Goal: Task Accomplishment & Management: Manage account settings

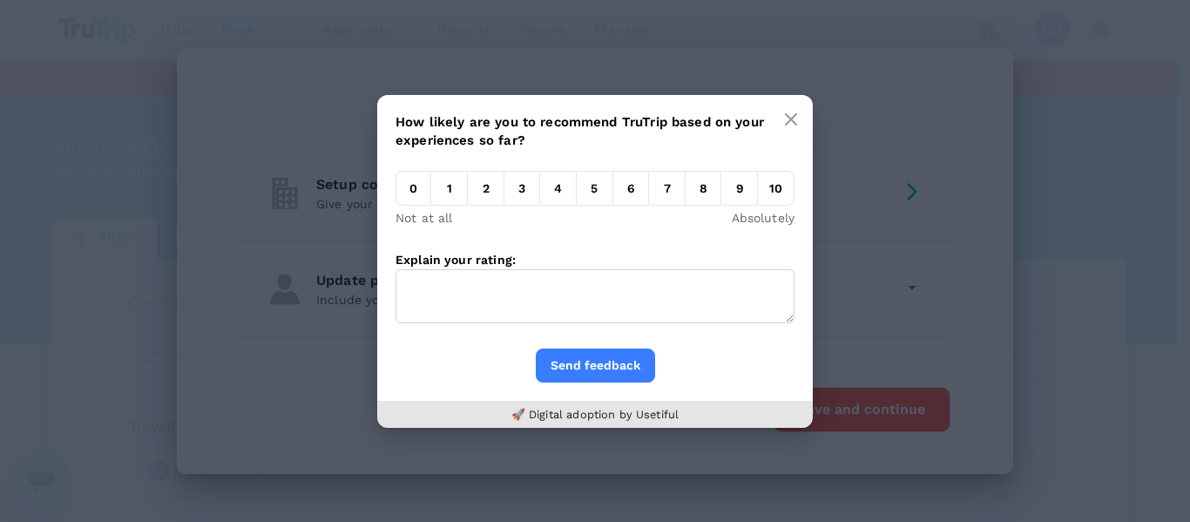
click at [545, 283] on textarea "Explain your rating:" at bounding box center [595, 296] width 399 height 54
click at [618, 188] on em "6" at bounding box center [631, 188] width 36 height 35
click at [613, 193] on input "6" at bounding box center [613, 193] width 0 height 0
click at [617, 364] on button "Send feedback" at bounding box center [595, 365] width 119 height 34
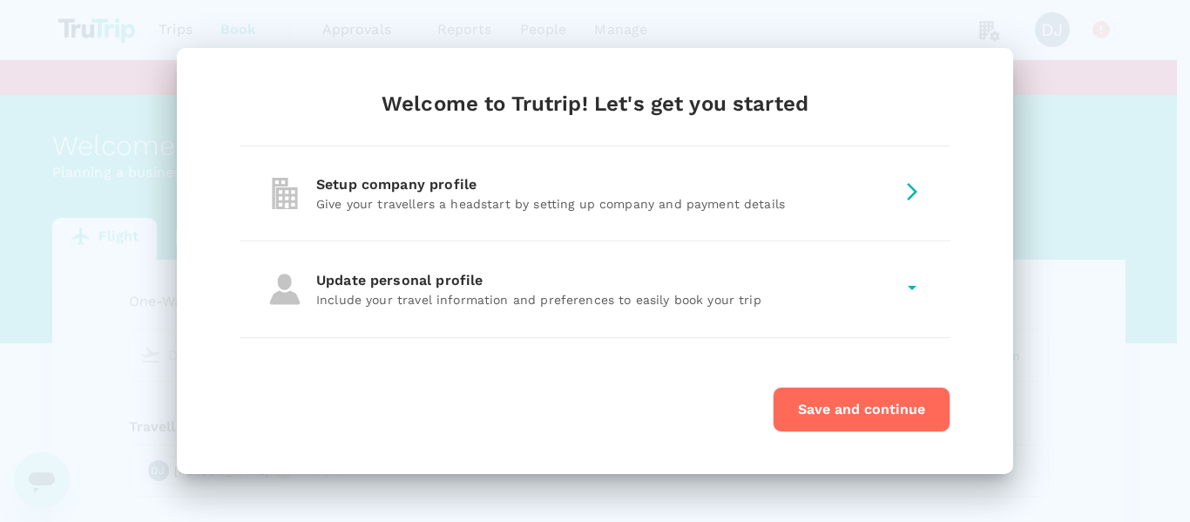
click at [869, 404] on button "Save and continue" at bounding box center [862, 409] width 178 height 45
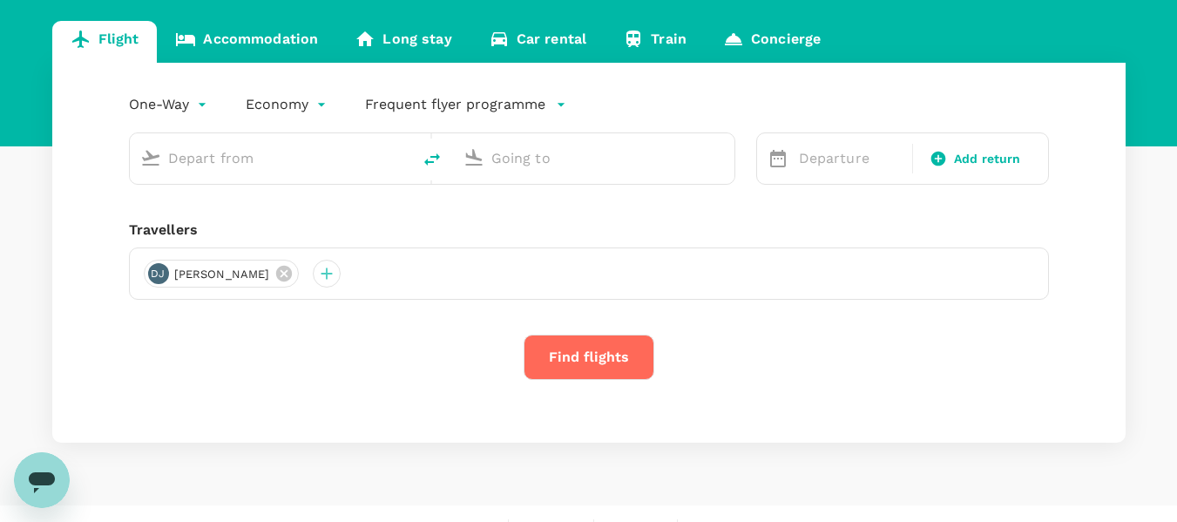
scroll to position [227, 0]
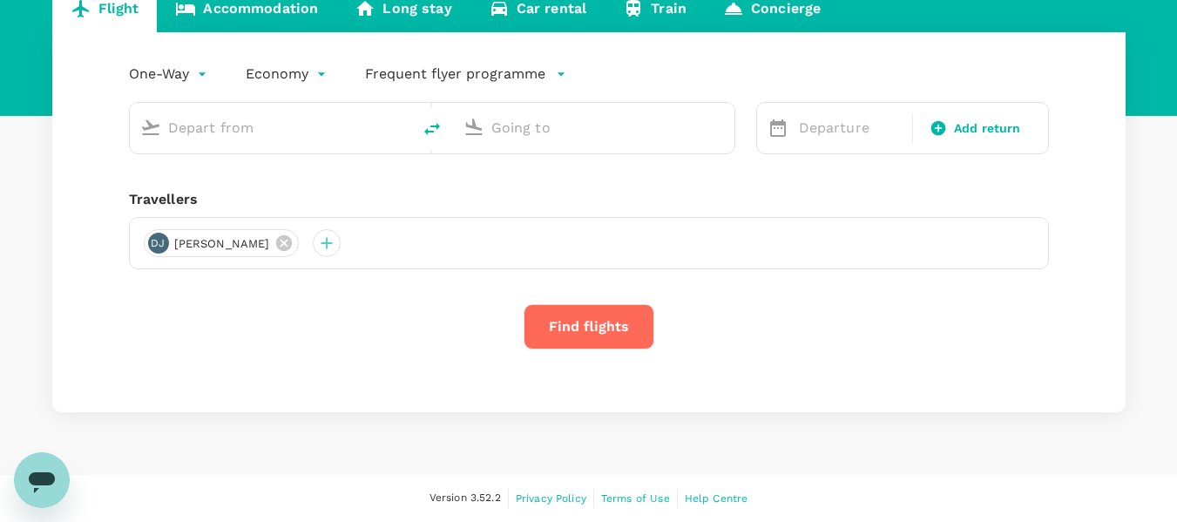
click at [316, 134] on input "text" at bounding box center [271, 127] width 206 height 27
click at [543, 131] on input "text" at bounding box center [594, 127] width 206 height 27
click at [316, 122] on input "text" at bounding box center [271, 127] width 206 height 27
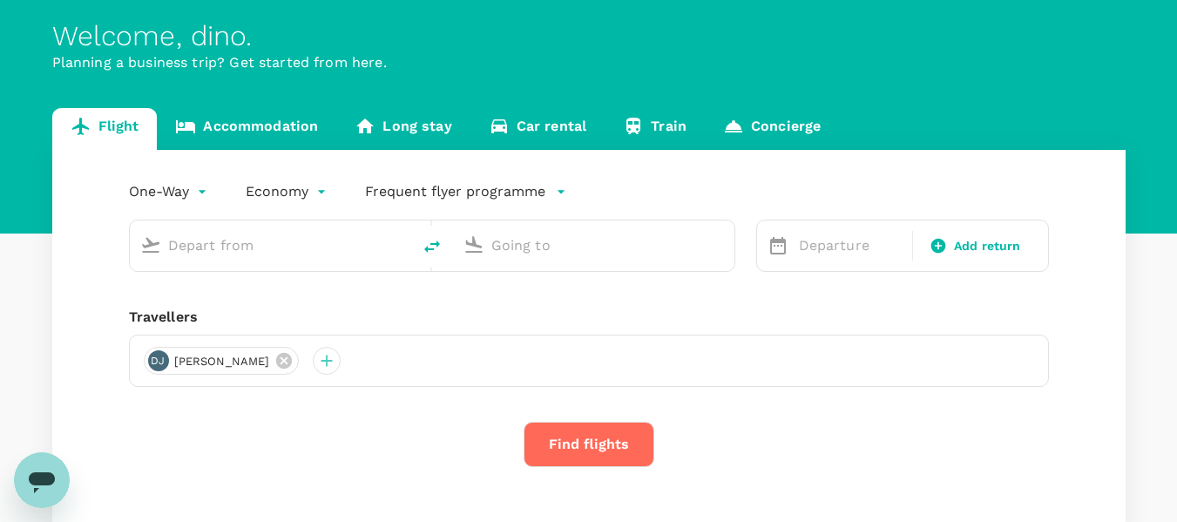
scroll to position [0, 0]
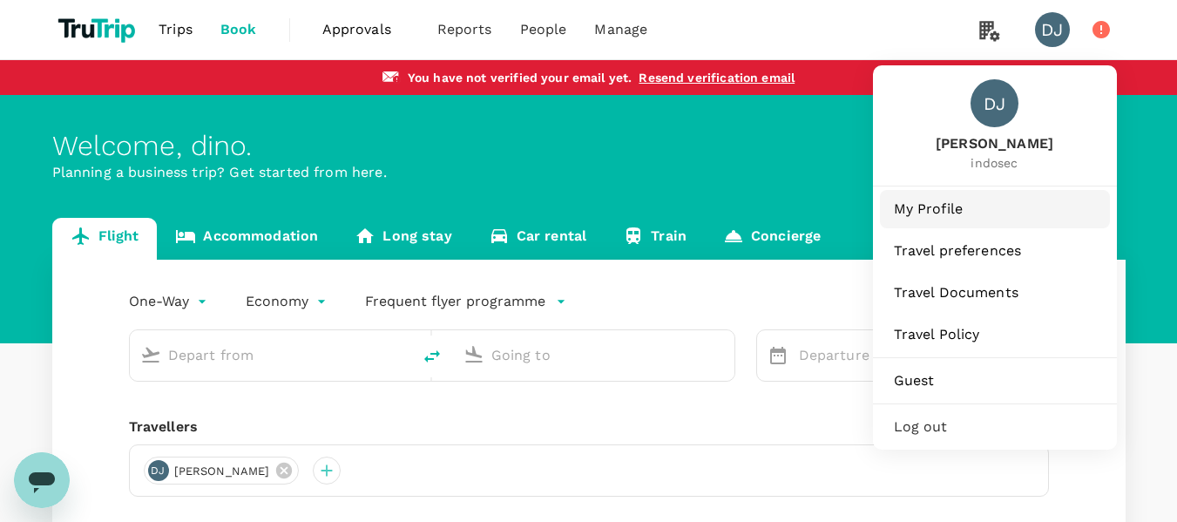
click at [954, 206] on span "My Profile" at bounding box center [995, 209] width 202 height 21
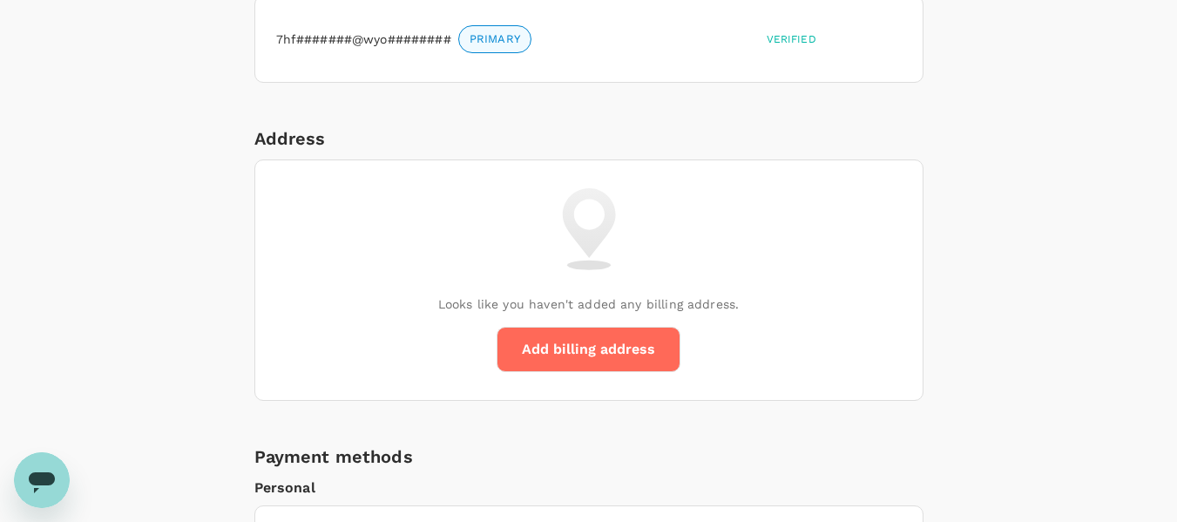
scroll to position [348, 0]
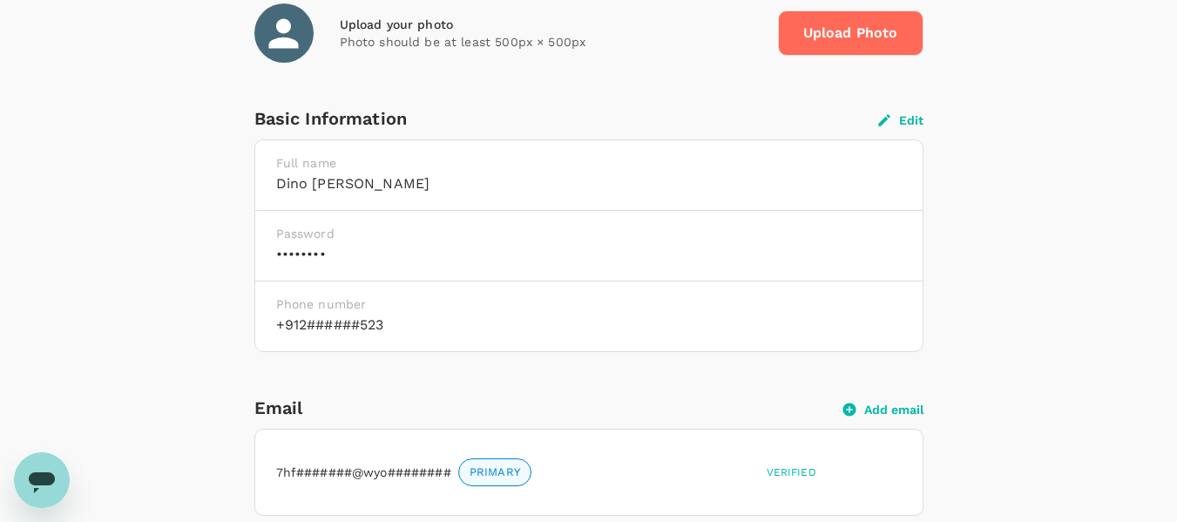
click at [914, 115] on button "Edit" at bounding box center [900, 120] width 45 height 16
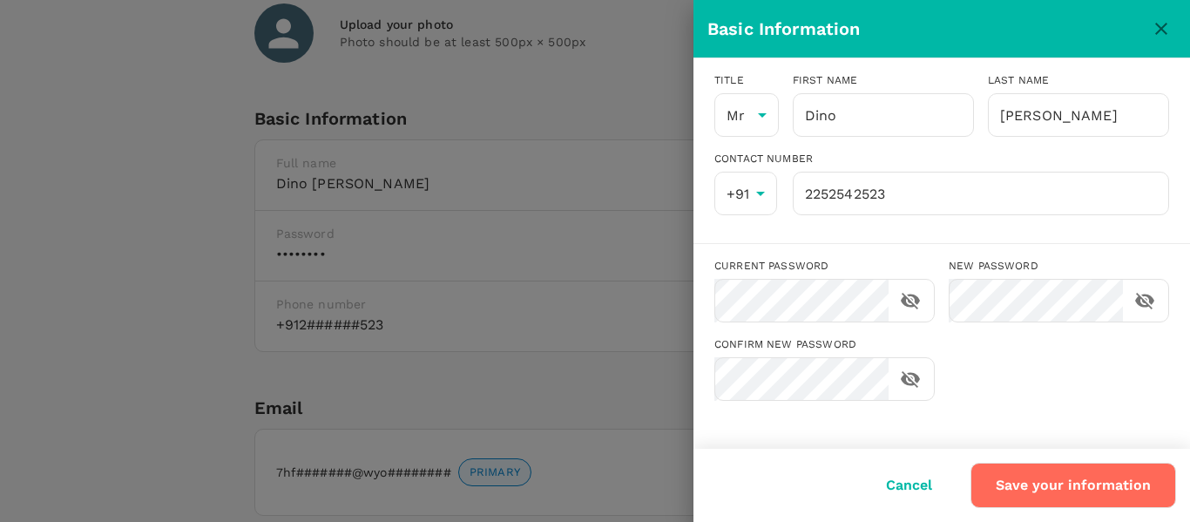
click at [918, 482] on button "Cancel" at bounding box center [909, 485] width 95 height 44
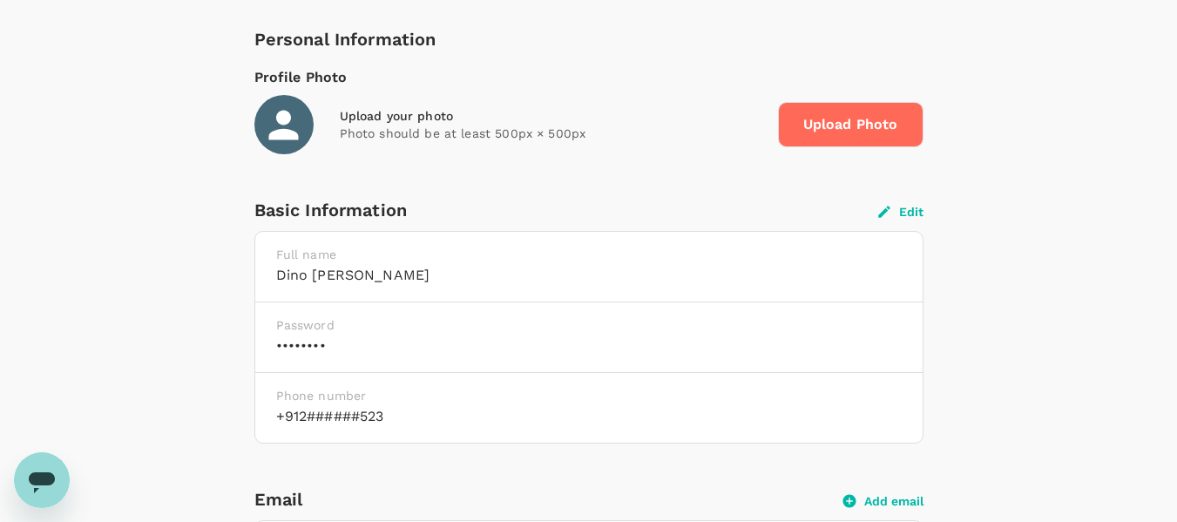
scroll to position [261, 0]
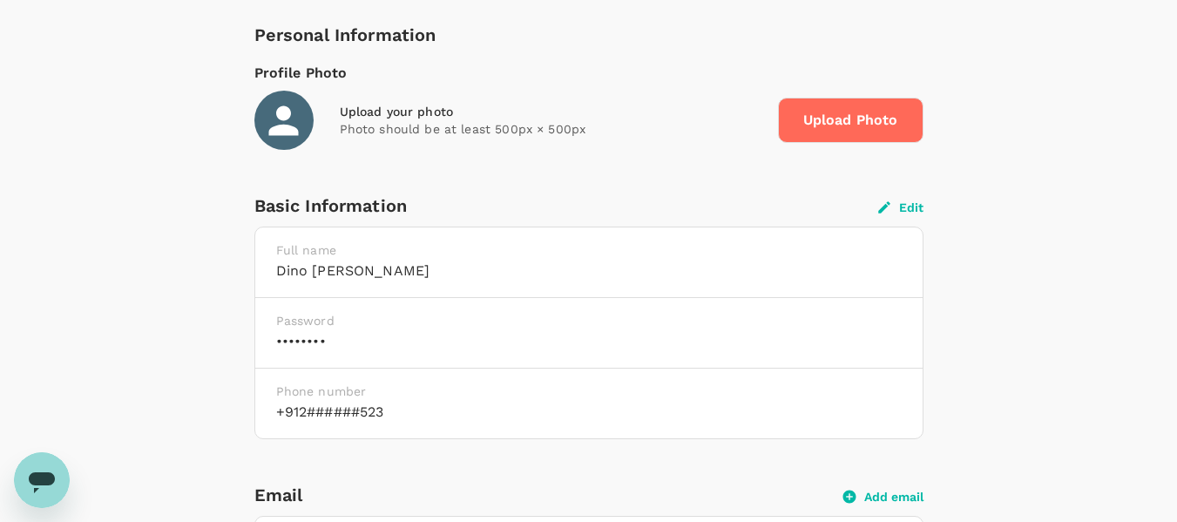
click at [887, 204] on icon "button" at bounding box center [884, 208] width 16 height 16
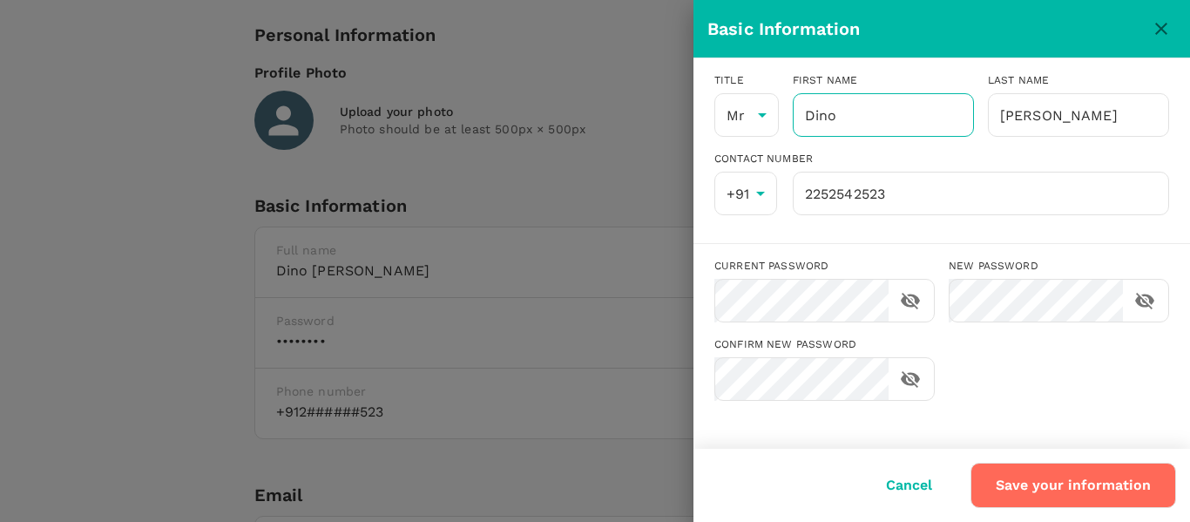
click at [925, 119] on input "Dino" at bounding box center [883, 115] width 181 height 44
type input "D"
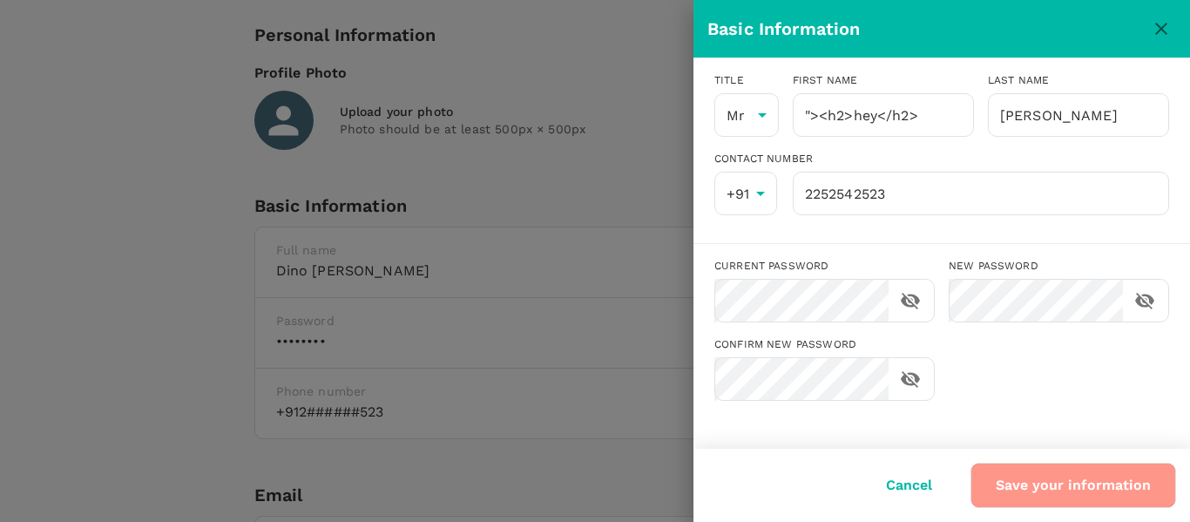
click at [1109, 475] on button "Save your information" at bounding box center [1074, 485] width 206 height 45
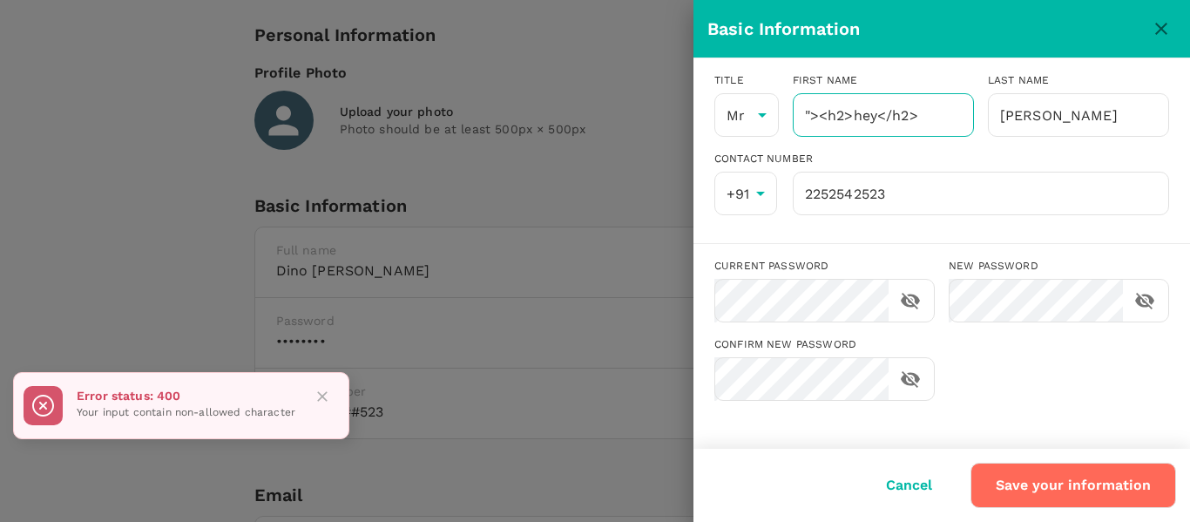
click at [926, 113] on input ""><h2>hey</h2>" at bounding box center [883, 115] width 181 height 44
drag, startPoint x: 926, startPoint y: 113, endPoint x: 815, endPoint y: 109, distance: 110.7
click at [815, 109] on input ""><h2>hey</h2>" at bounding box center [883, 115] width 181 height 44
type input """
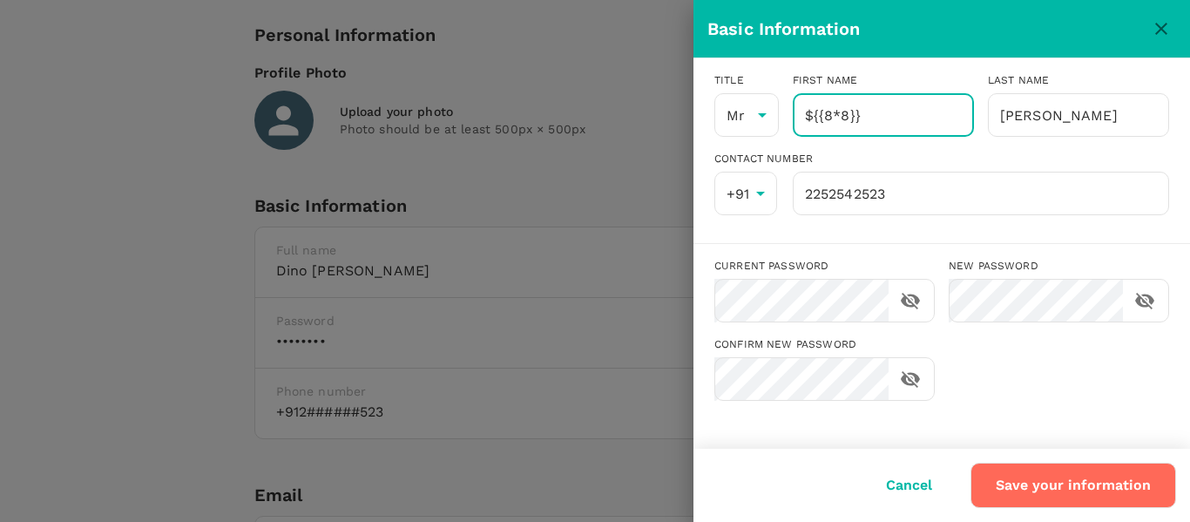
type input "${{8*8}}"
click at [1081, 483] on button "Save your information" at bounding box center [1074, 485] width 206 height 45
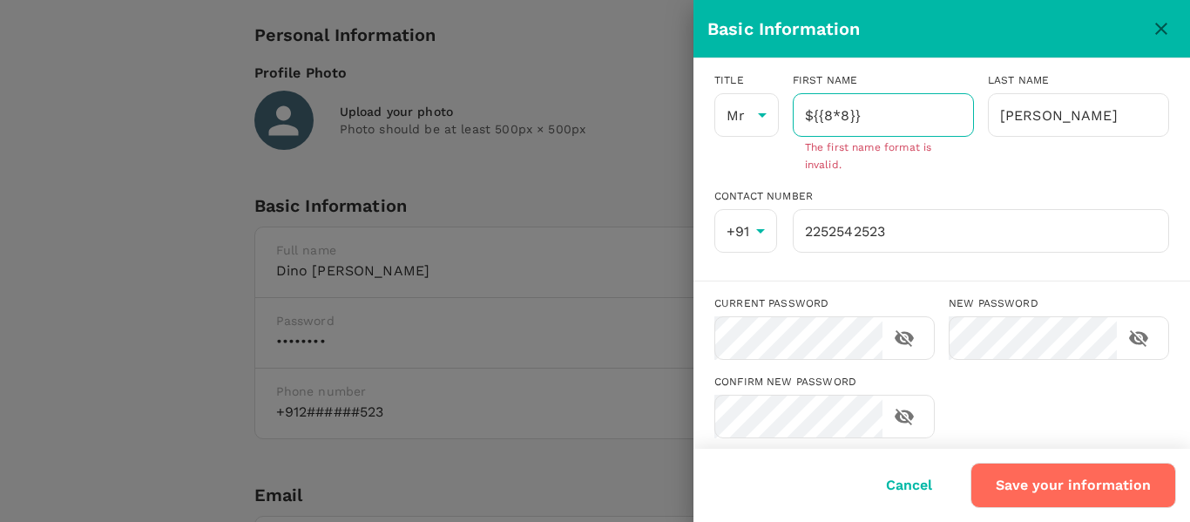
click at [898, 108] on input "${{8*8}}" at bounding box center [883, 115] width 181 height 44
drag, startPoint x: 898, startPoint y: 108, endPoint x: 790, endPoint y: 109, distance: 108.0
click at [793, 109] on input "${{8*8}}" at bounding box center [883, 115] width 181 height 44
type input "dino"
click at [1005, 476] on button "Save your information" at bounding box center [1074, 485] width 206 height 45
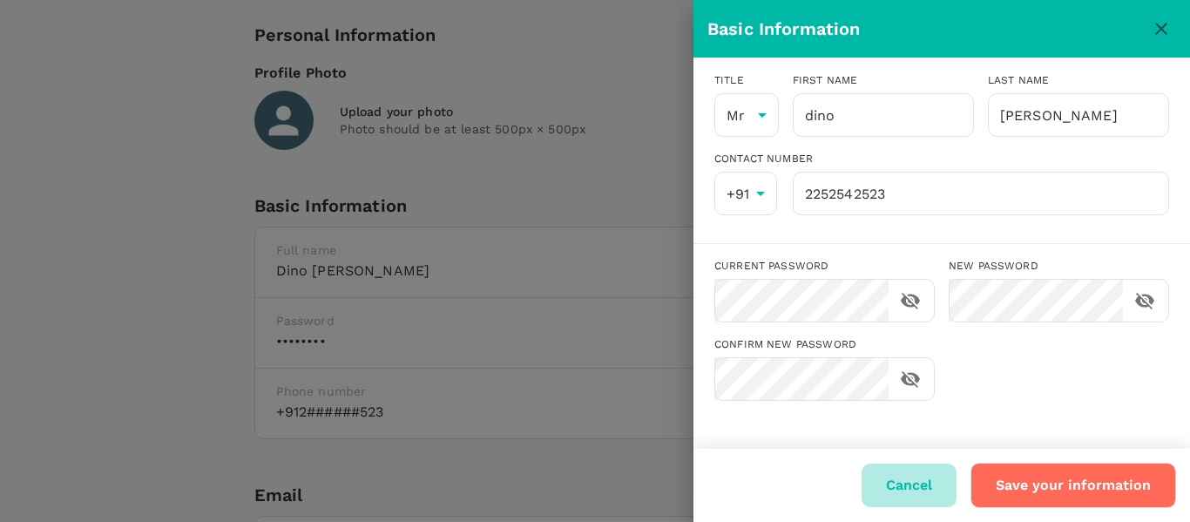
click at [896, 477] on button "Cancel" at bounding box center [909, 485] width 95 height 44
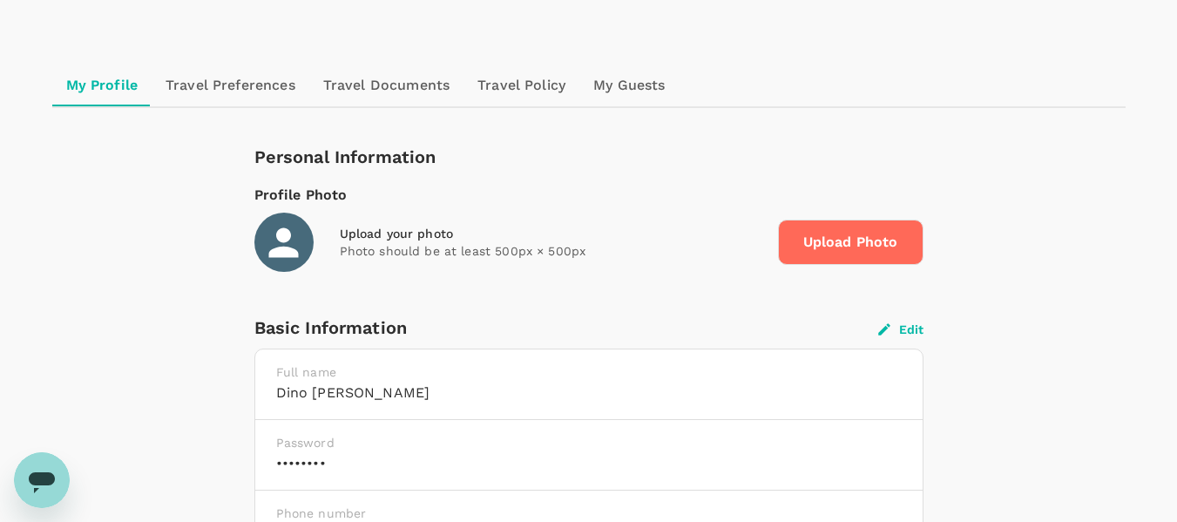
scroll to position [0, 0]
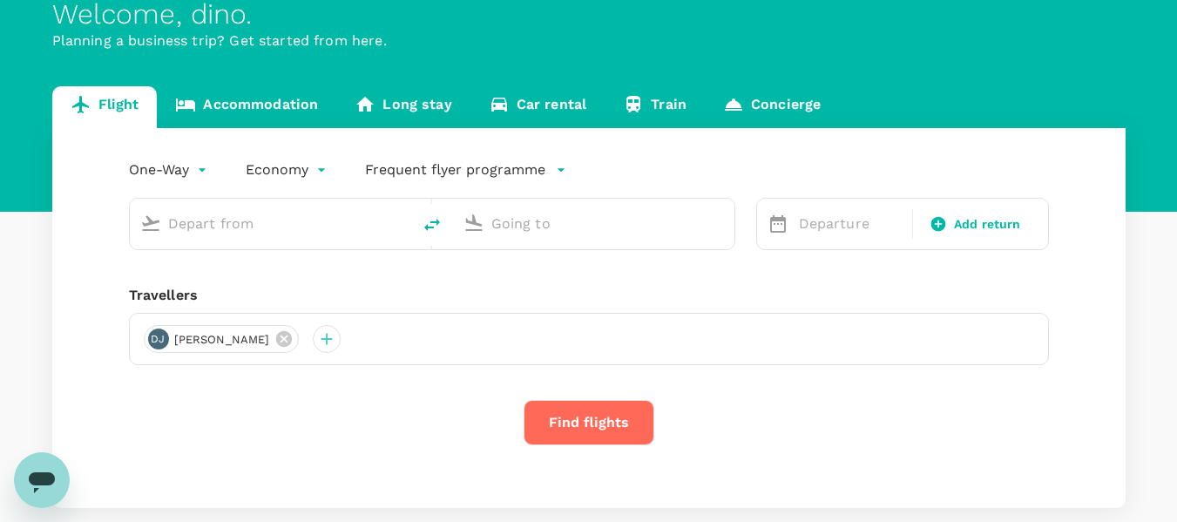
scroll to position [18, 0]
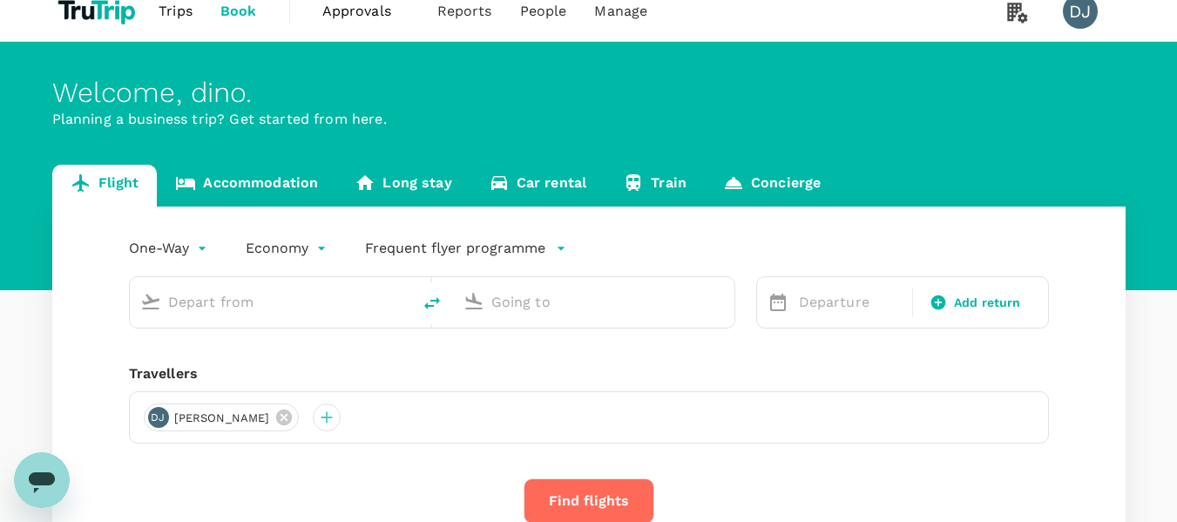
click at [337, 314] on input "text" at bounding box center [271, 301] width 206 height 27
click at [332, 309] on input "text" at bounding box center [271, 301] width 206 height 27
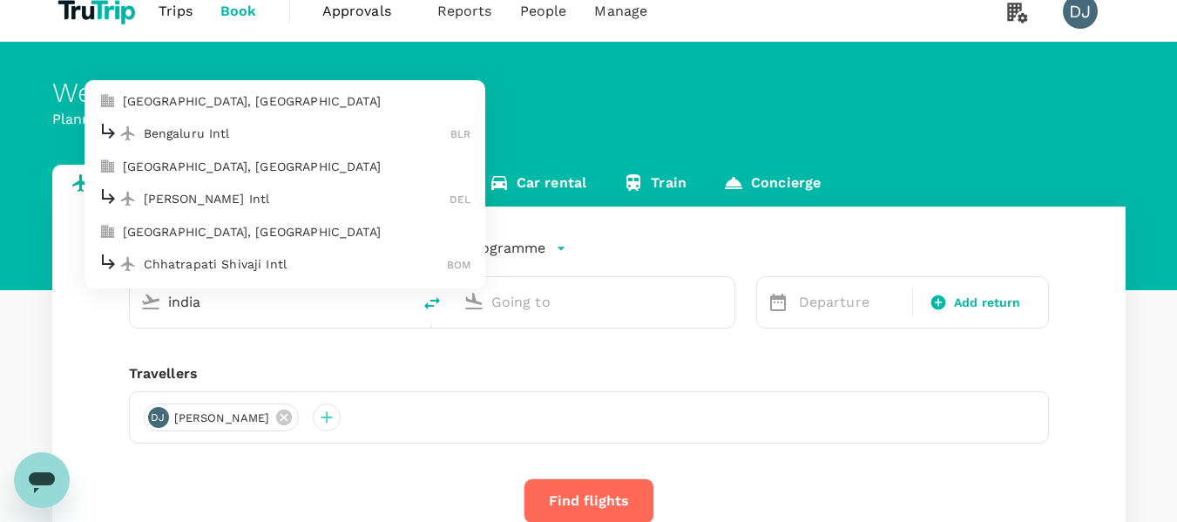
click at [257, 221] on li "Mumbai, India" at bounding box center [285, 232] width 401 height 28
type input "Mumbai, India (any)"
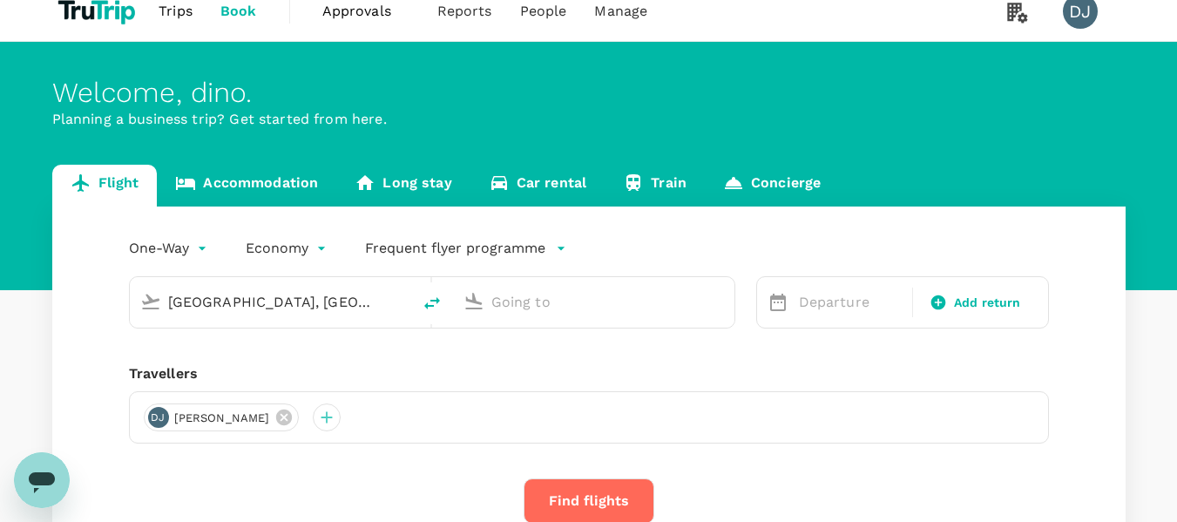
click at [523, 312] on input "text" at bounding box center [594, 301] width 206 height 27
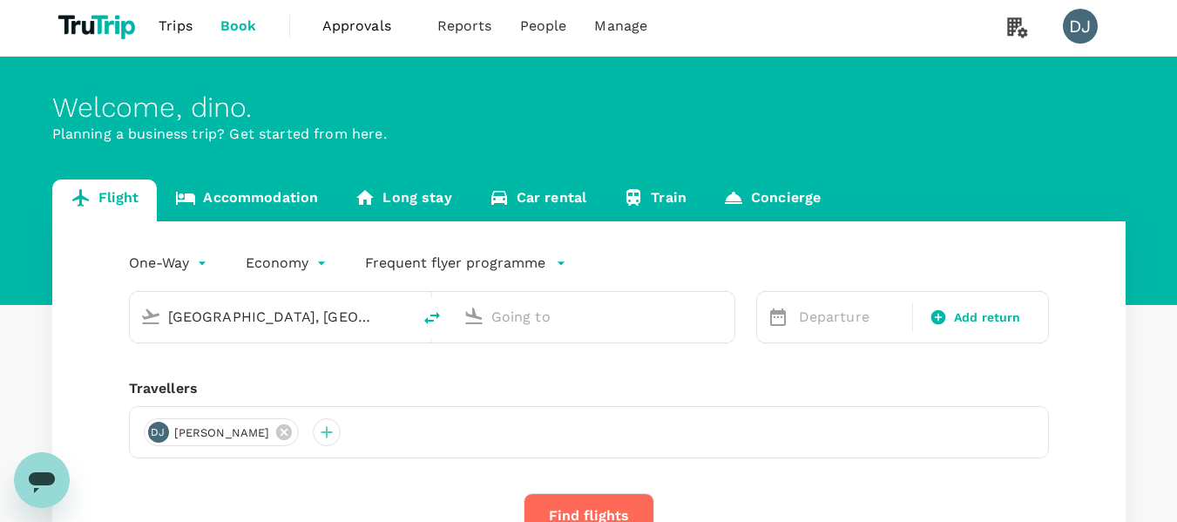
scroll to position [0, 0]
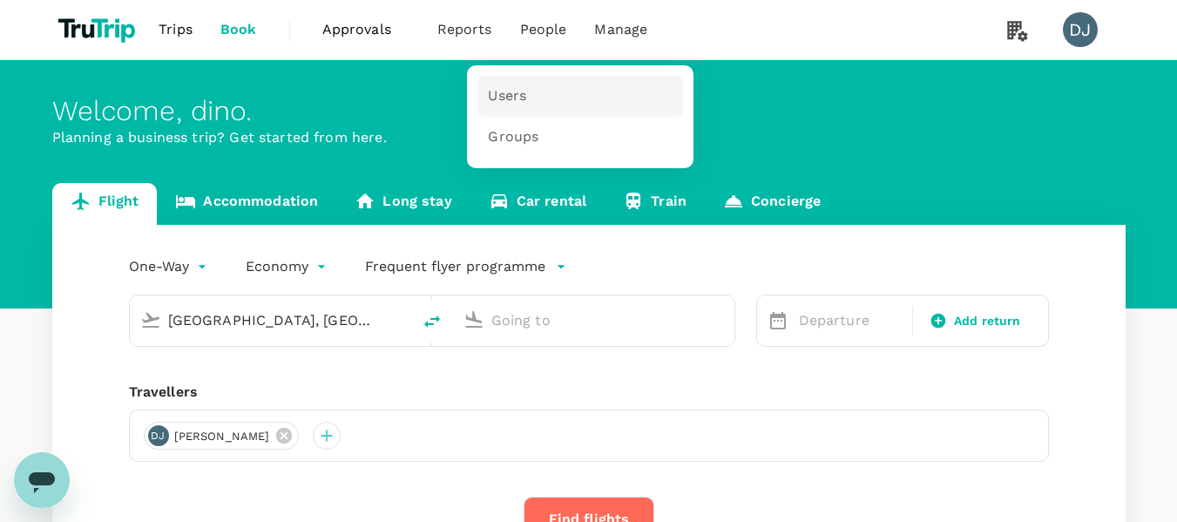
click at [513, 93] on span "Users" at bounding box center [507, 96] width 38 height 20
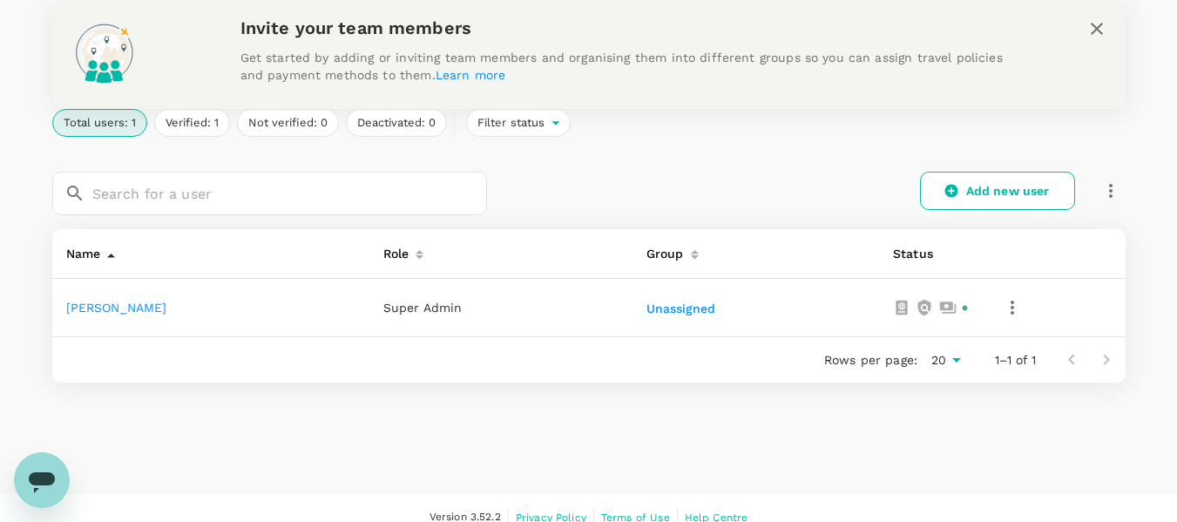
scroll to position [262, 0]
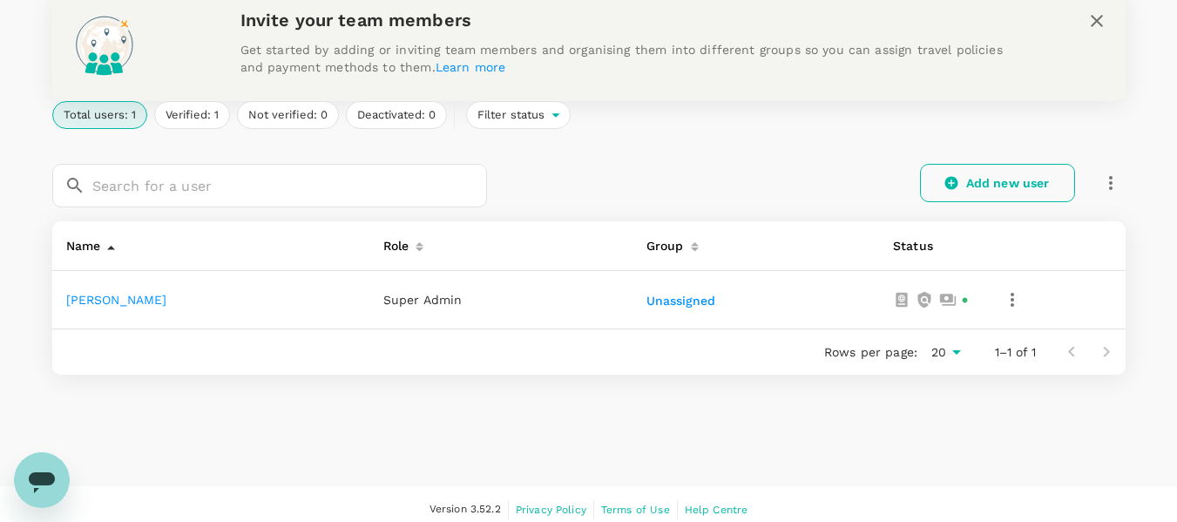
click at [944, 185] on icon at bounding box center [952, 183] width 16 height 16
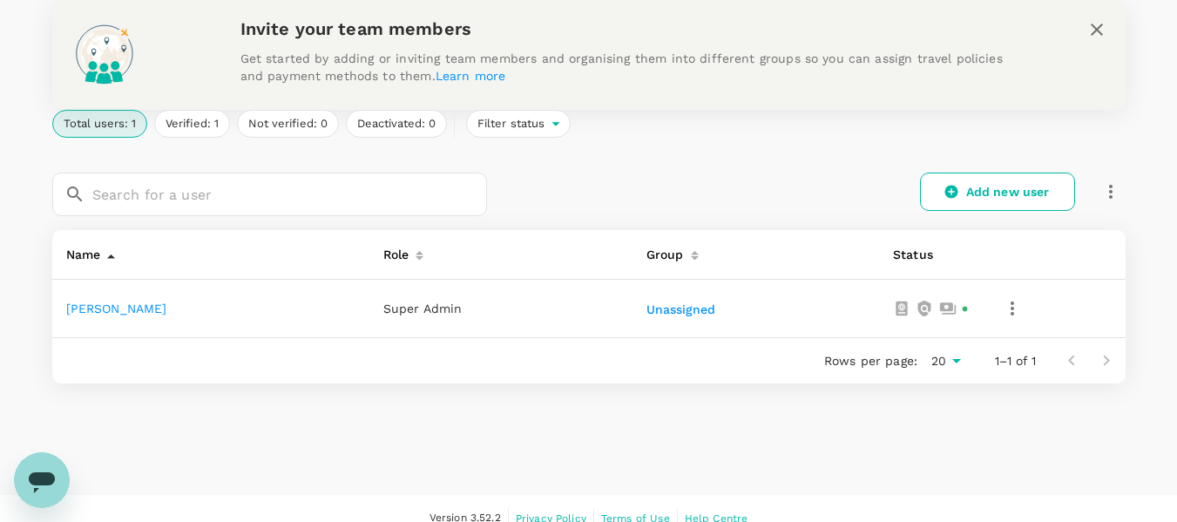
scroll to position [261, 0]
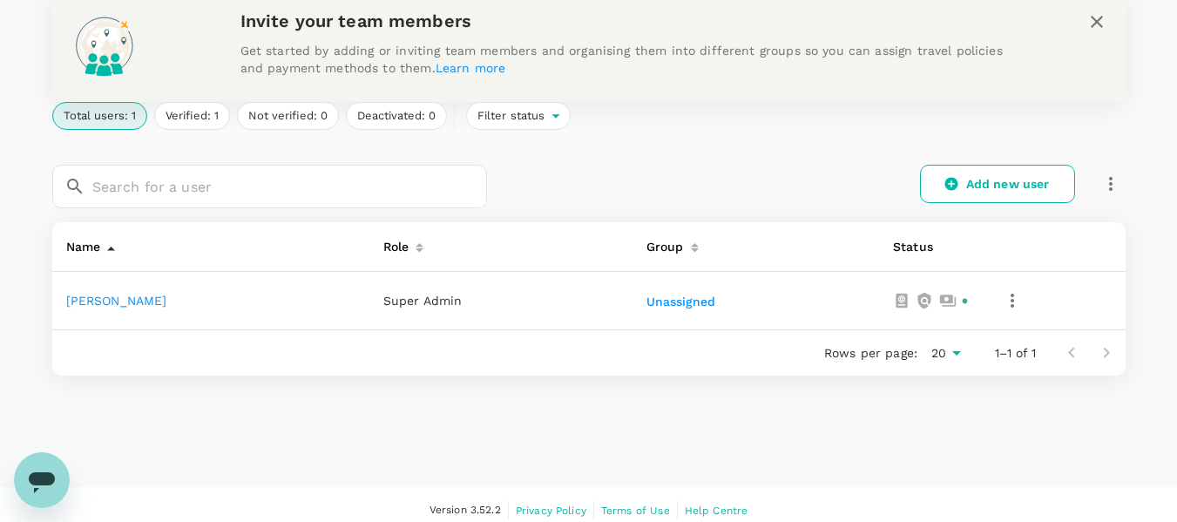
click at [1002, 302] on icon "button" at bounding box center [1012, 300] width 21 height 21
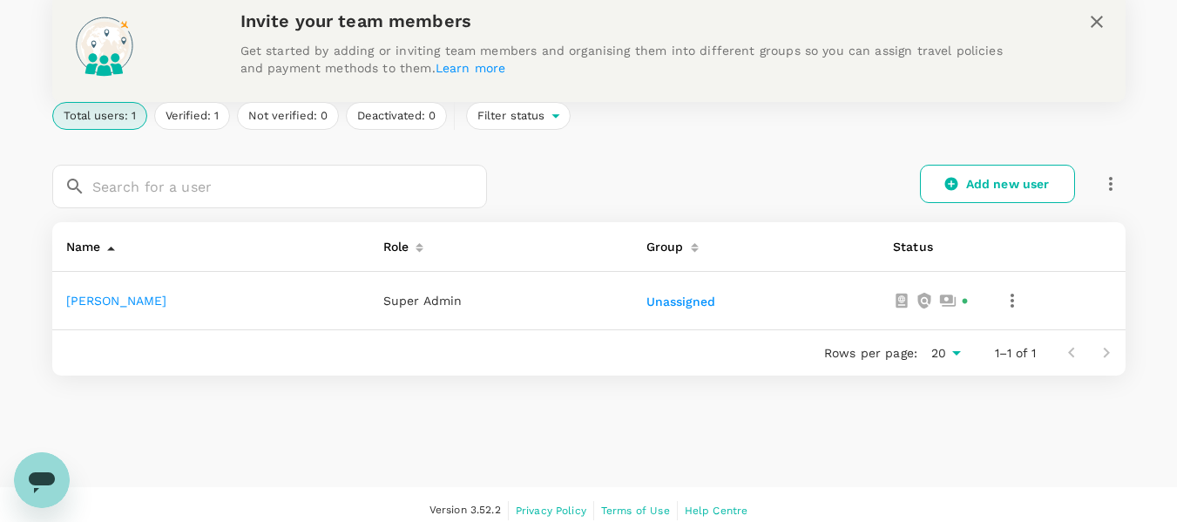
click at [746, 409] on div at bounding box center [595, 261] width 1190 height 522
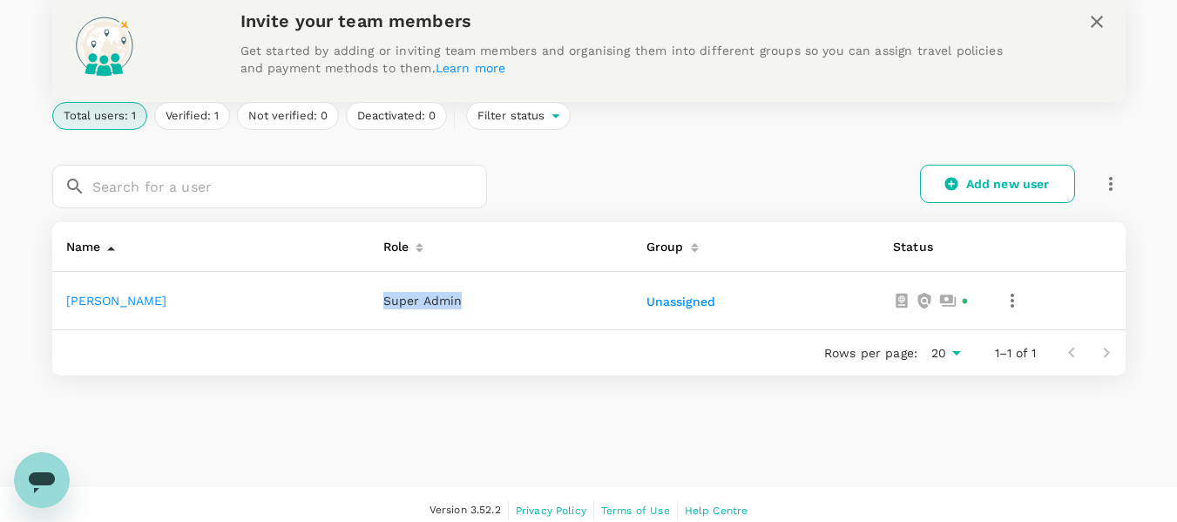
drag, startPoint x: 317, startPoint y: 294, endPoint x: 426, endPoint y: 294, distance: 108.9
click at [426, 294] on td "Super Admin" at bounding box center [500, 301] width 263 height 58
click at [508, 308] on td "Super Admin" at bounding box center [500, 301] width 263 height 58
click at [524, 443] on div "People Users Groups Invite your team members Get started by adding or inviting …" at bounding box center [588, 129] width 1115 height 660
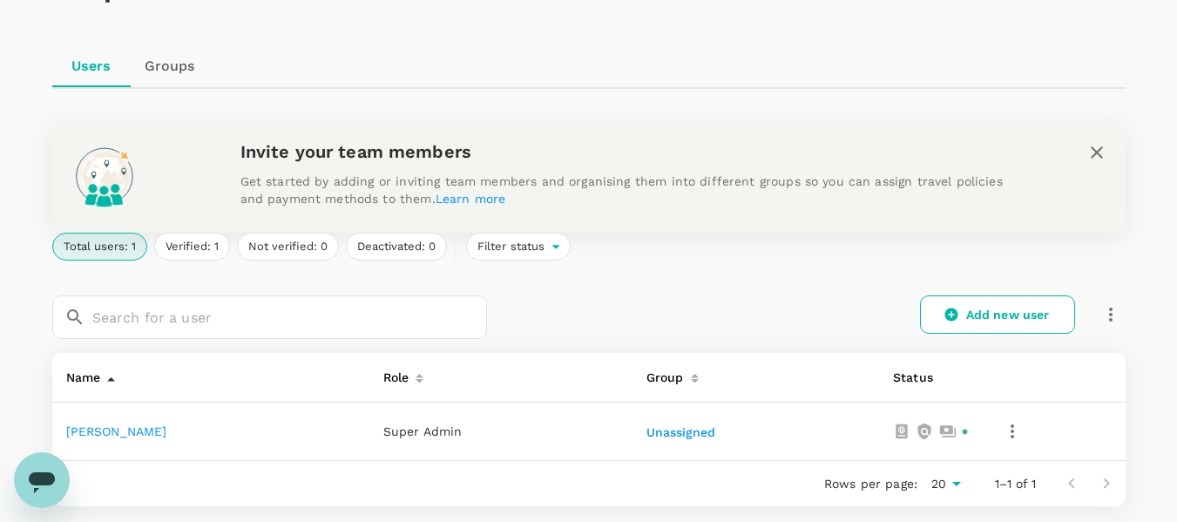
scroll to position [0, 0]
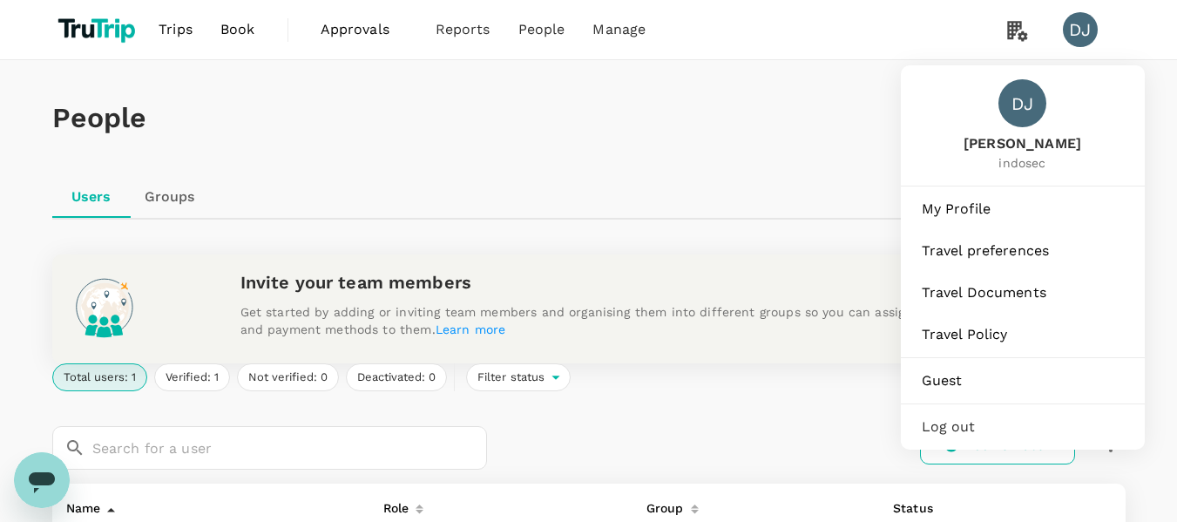
click at [958, 436] on span "Log out" at bounding box center [1023, 426] width 202 height 21
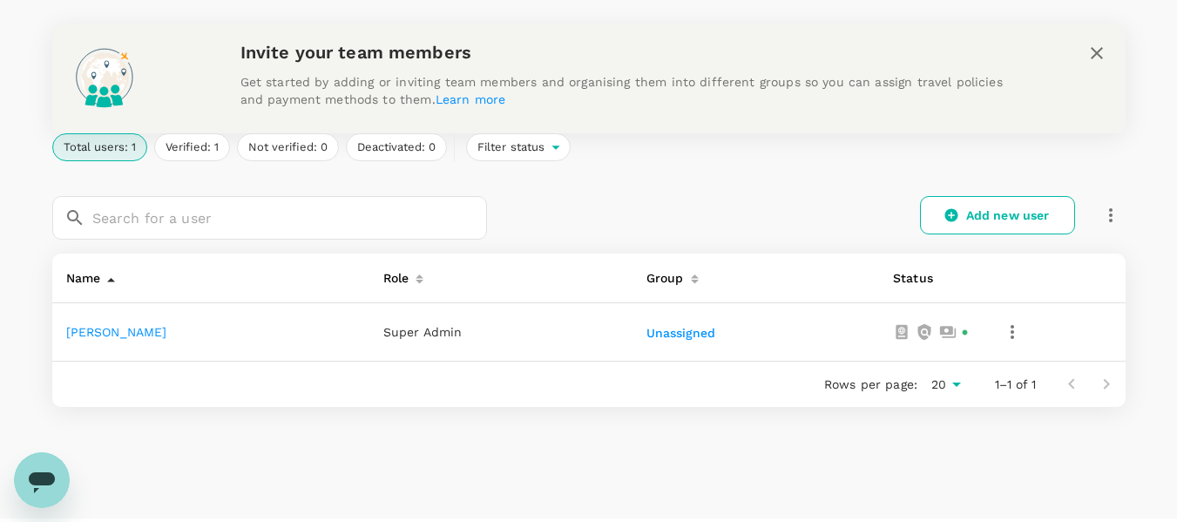
scroll to position [125, 0]
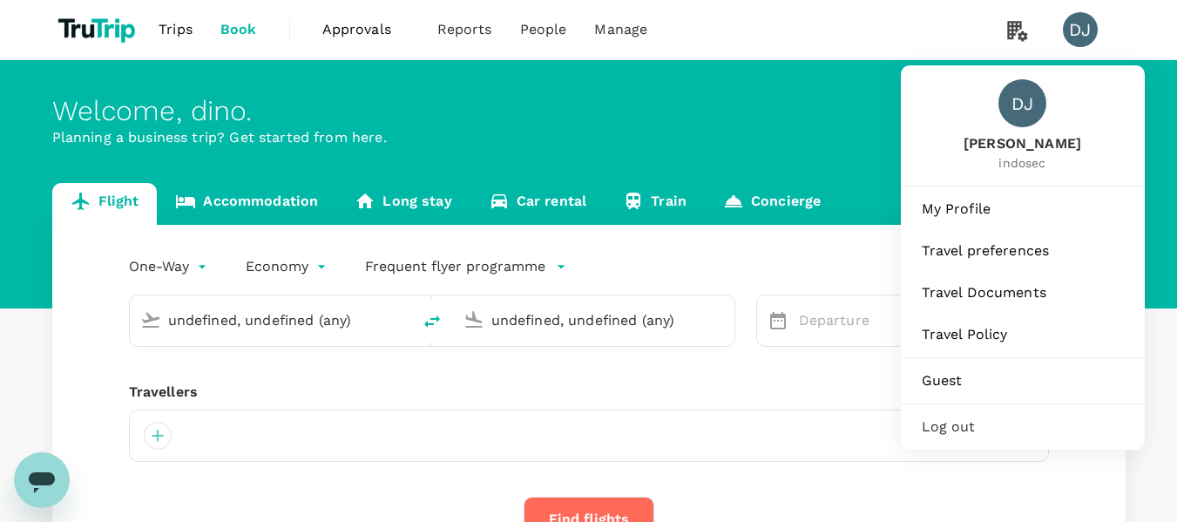
type input "undefined, undefined (any)"
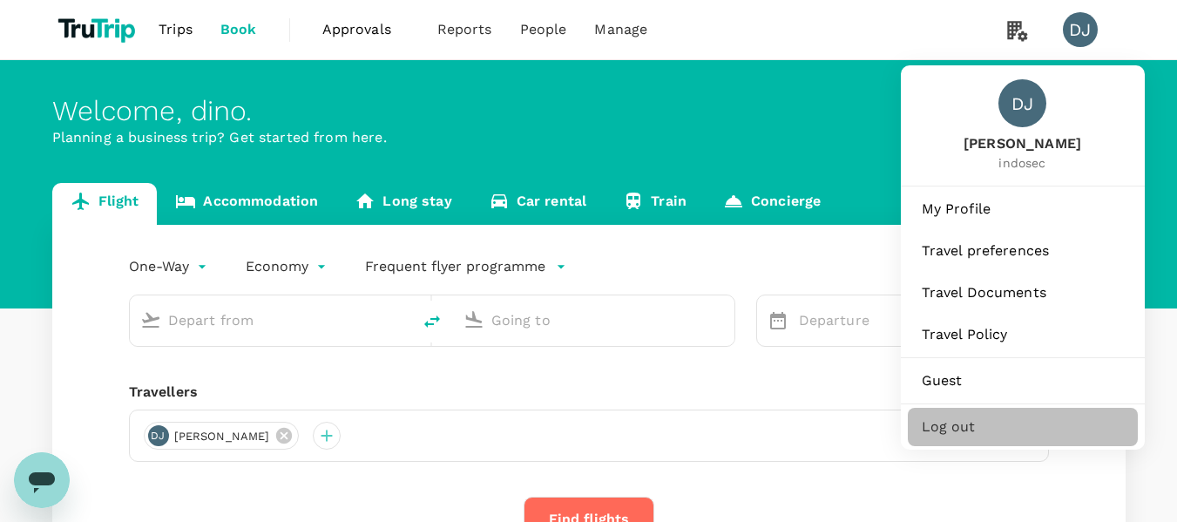
click at [997, 426] on span "Log out" at bounding box center [1023, 426] width 202 height 21
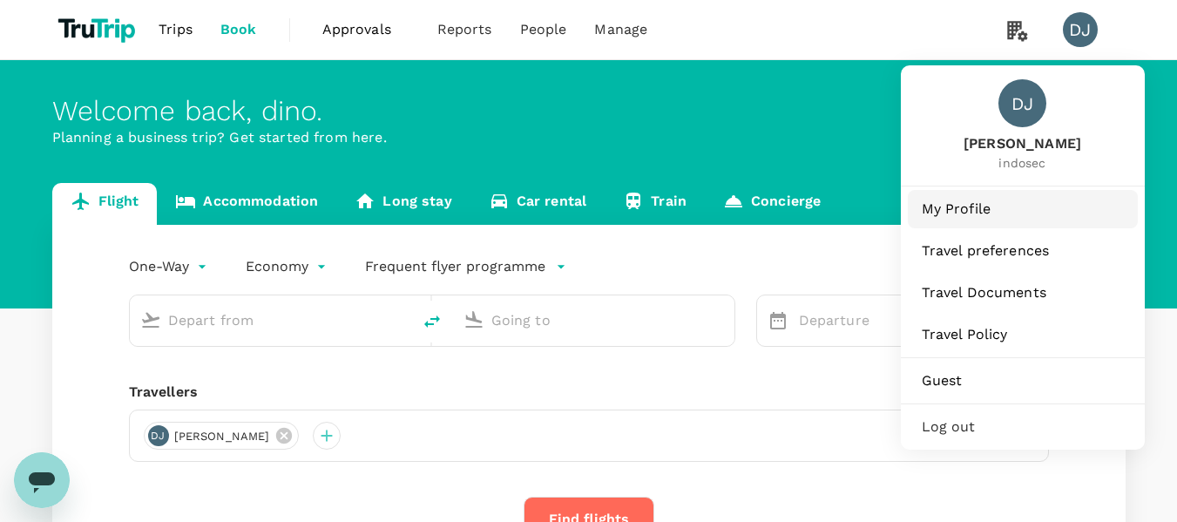
click at [990, 207] on span "My Profile" at bounding box center [1023, 209] width 202 height 21
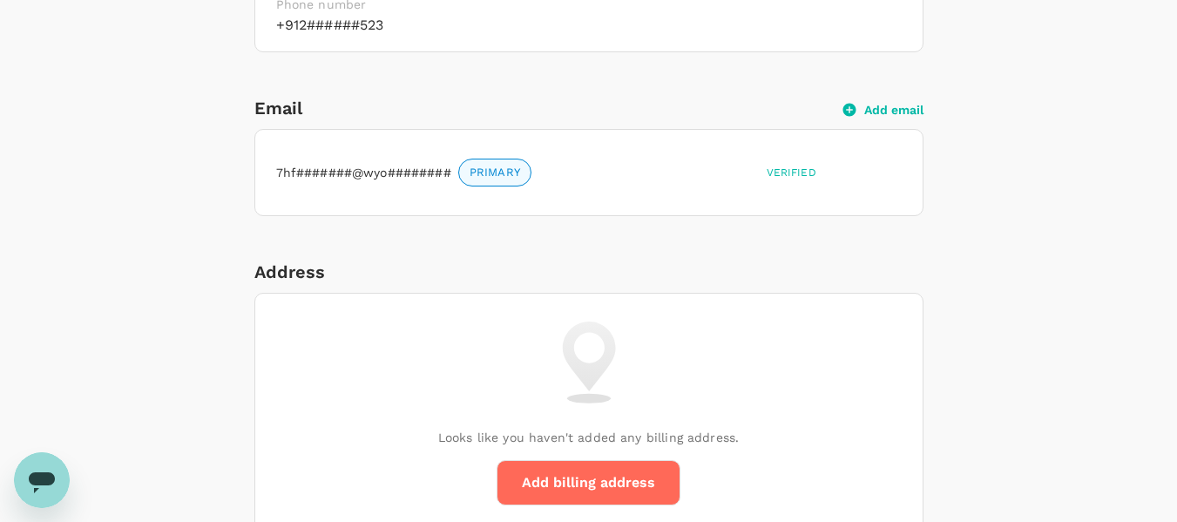
scroll to position [523, 0]
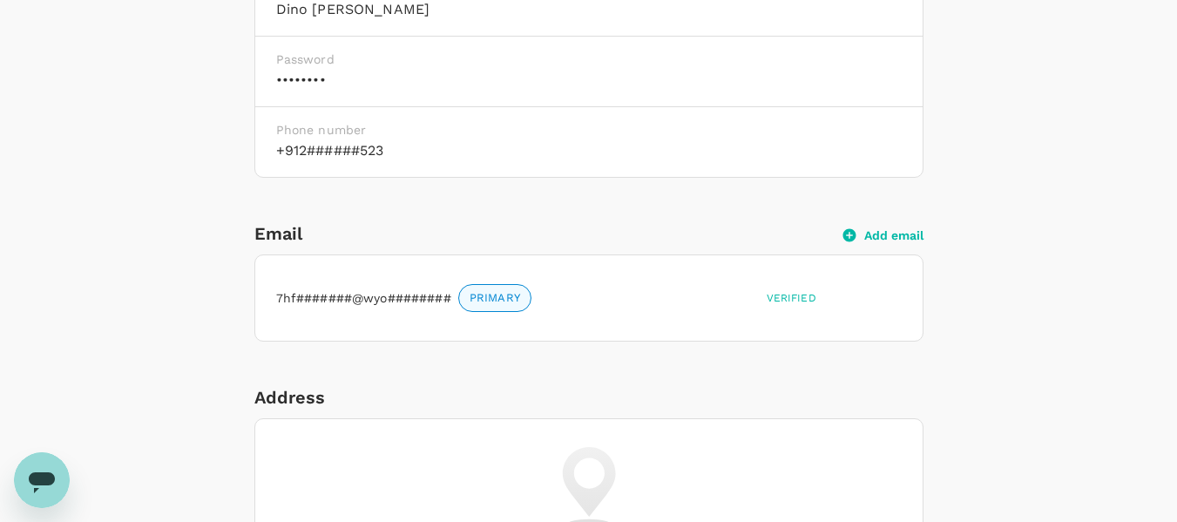
click at [404, 296] on p "7hf#######@wyo########" at bounding box center [363, 297] width 175 height 17
click at [876, 235] on button "Add email" at bounding box center [883, 235] width 80 height 16
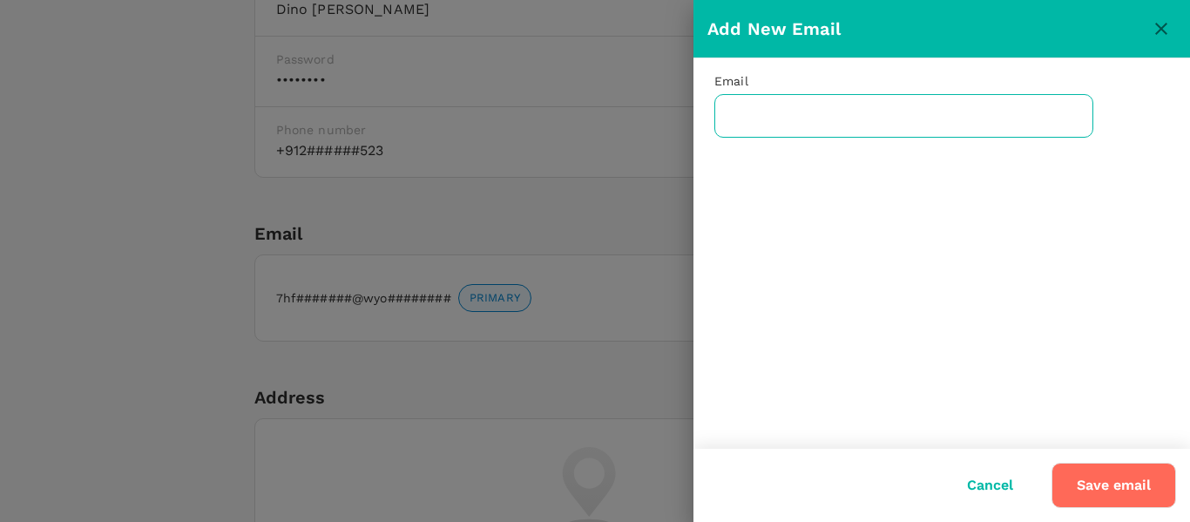
click at [863, 123] on input "text" at bounding box center [903, 116] width 379 height 44
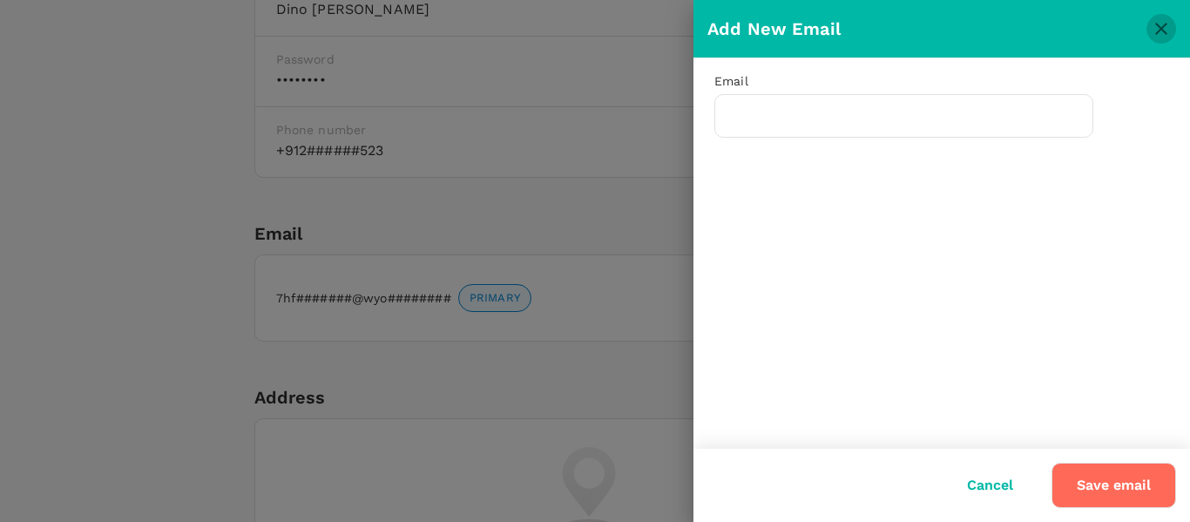
drag, startPoint x: 1159, startPoint y: 36, endPoint x: 1139, endPoint y: 46, distance: 22.6
click at [1159, 36] on icon "close" at bounding box center [1161, 28] width 21 height 21
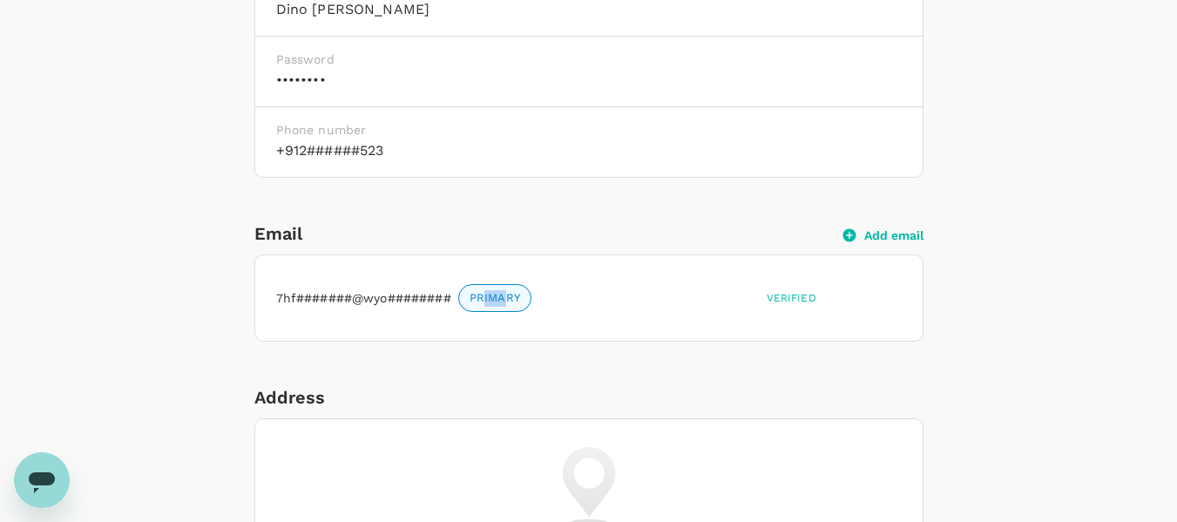
click at [475, 301] on span "PRIMARY" at bounding box center [494, 298] width 71 height 17
click at [424, 301] on div "7hf#######@wyo######## PRIMARY" at bounding box center [514, 294] width 490 height 35
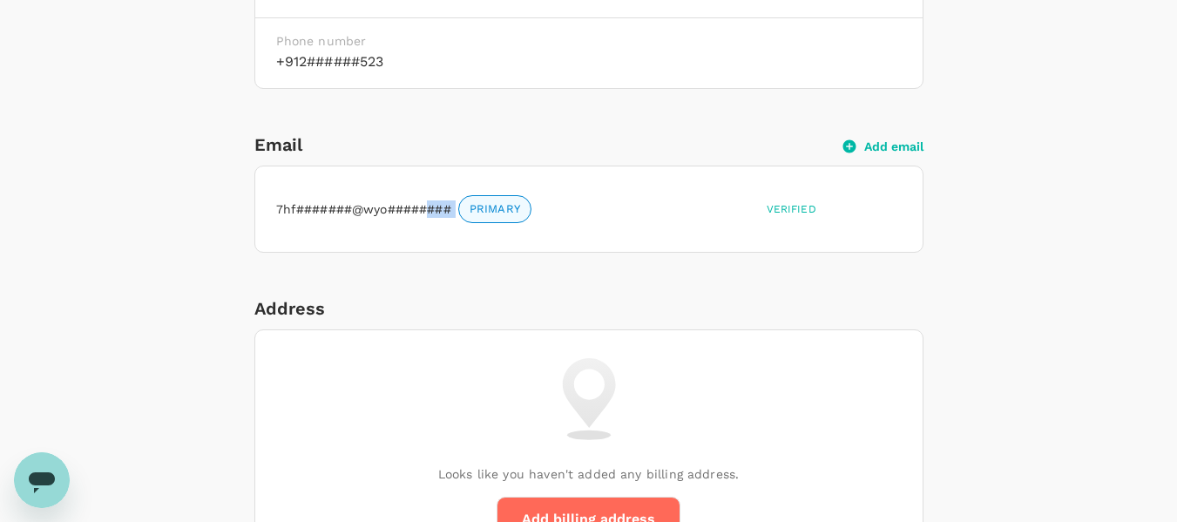
scroll to position [610, 0]
click at [880, 153] on button "Add email" at bounding box center [883, 148] width 80 height 16
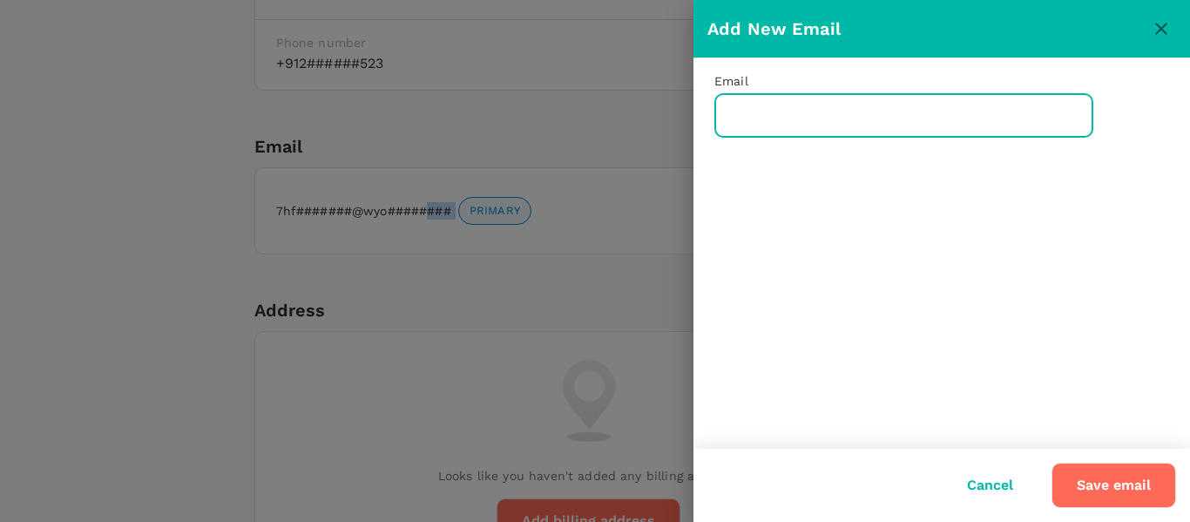
click at [872, 114] on input "text" at bounding box center [903, 116] width 379 height 44
paste input "d5895w880y@osxofulk.com"
type input "d5895w880y@osxofulk.com"
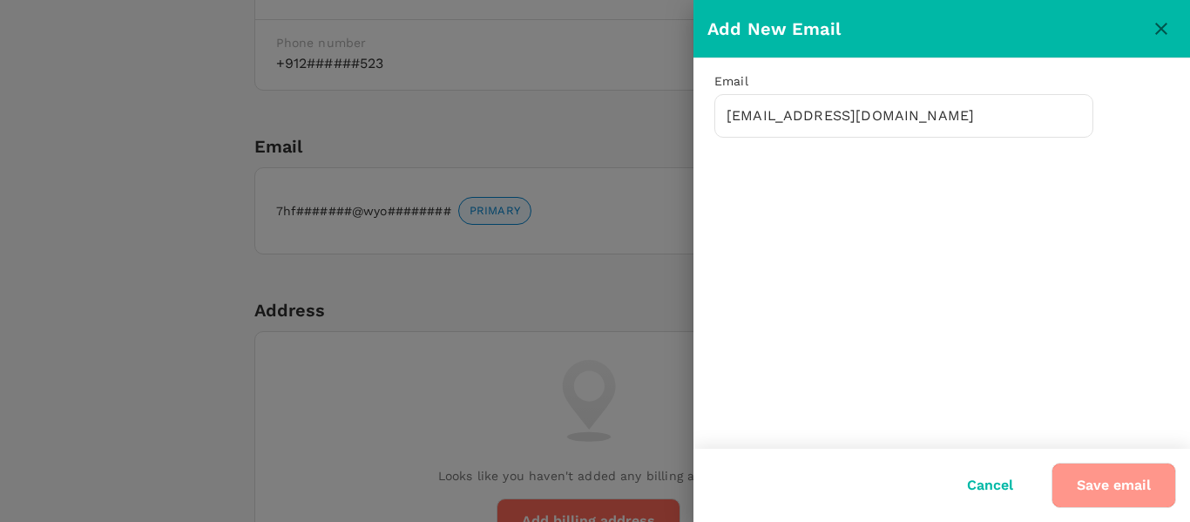
click at [1105, 484] on button "Save email" at bounding box center [1114, 485] width 125 height 45
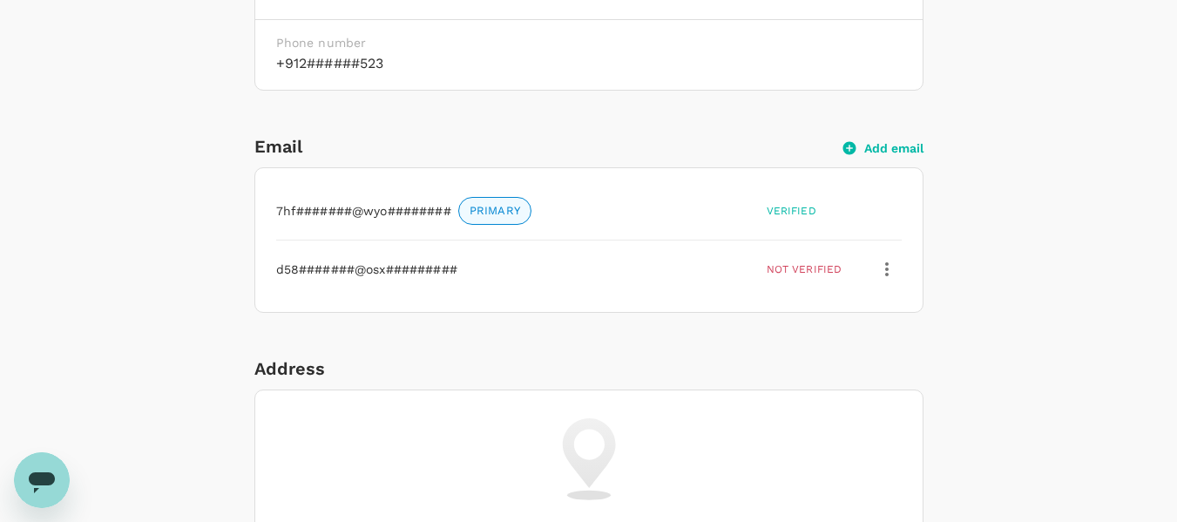
click at [849, 149] on icon "button" at bounding box center [850, 148] width 16 height 16
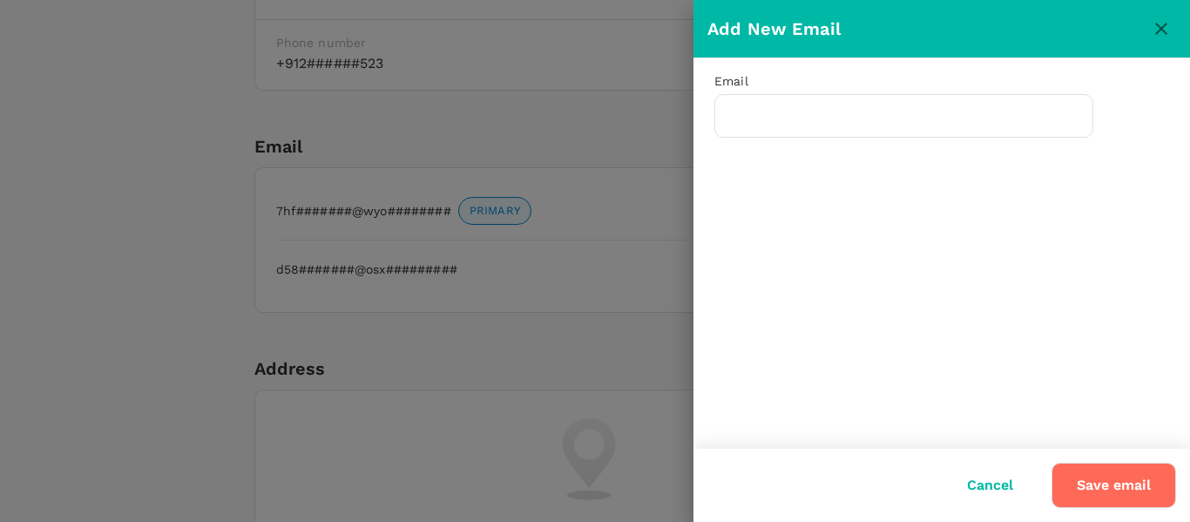
click at [1153, 22] on icon "close" at bounding box center [1161, 28] width 21 height 21
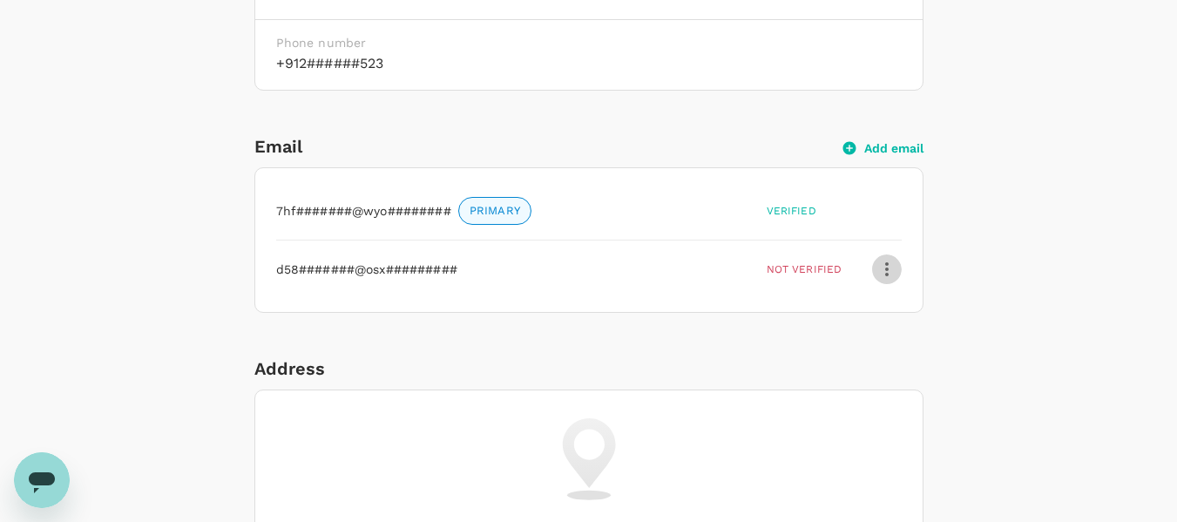
click at [883, 262] on icon "button" at bounding box center [886, 269] width 21 height 21
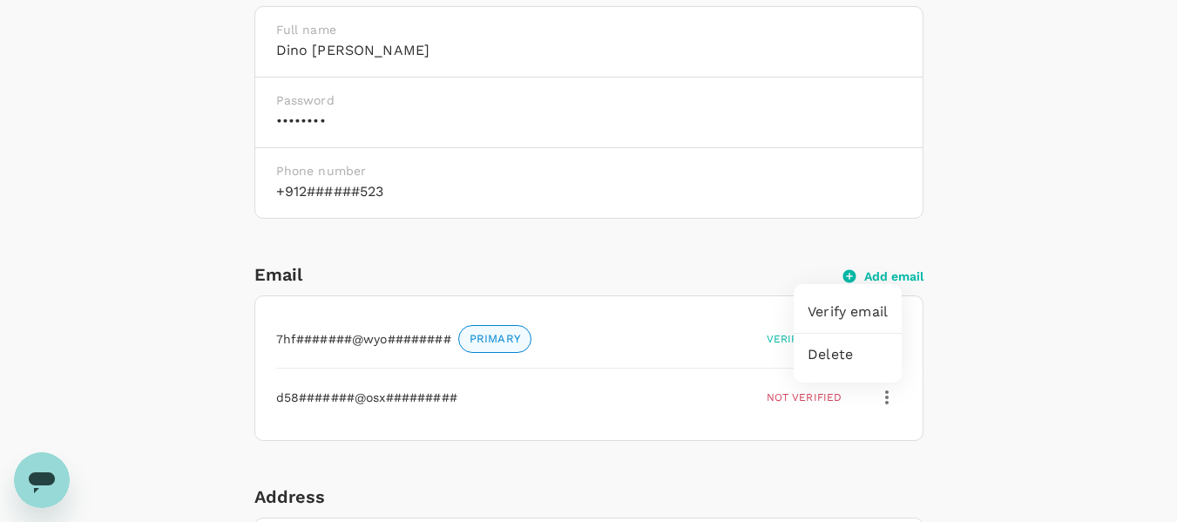
scroll to position [523, 0]
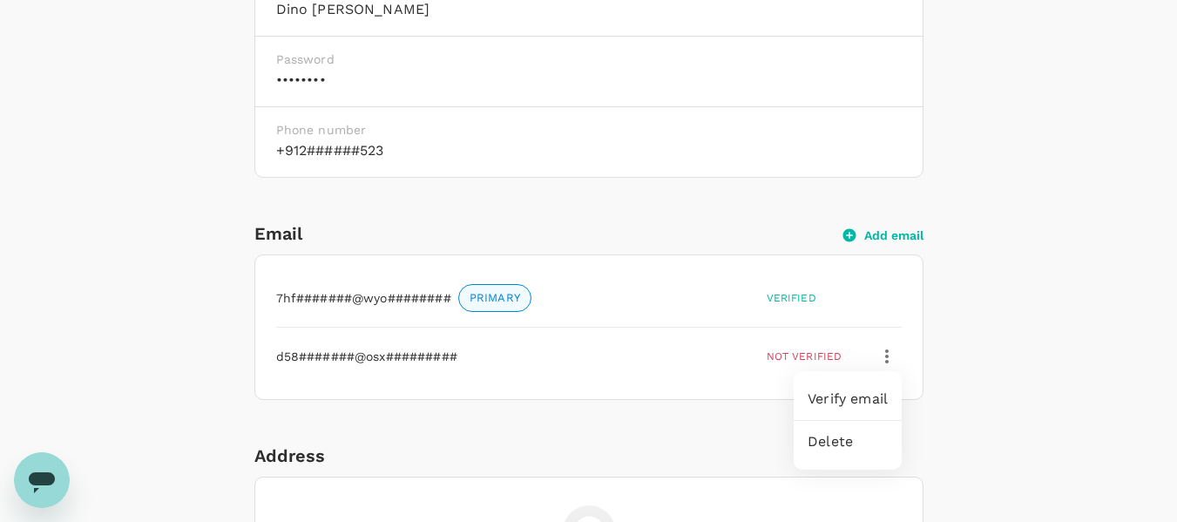
click at [848, 432] on span "Delete" at bounding box center [848, 441] width 80 height 21
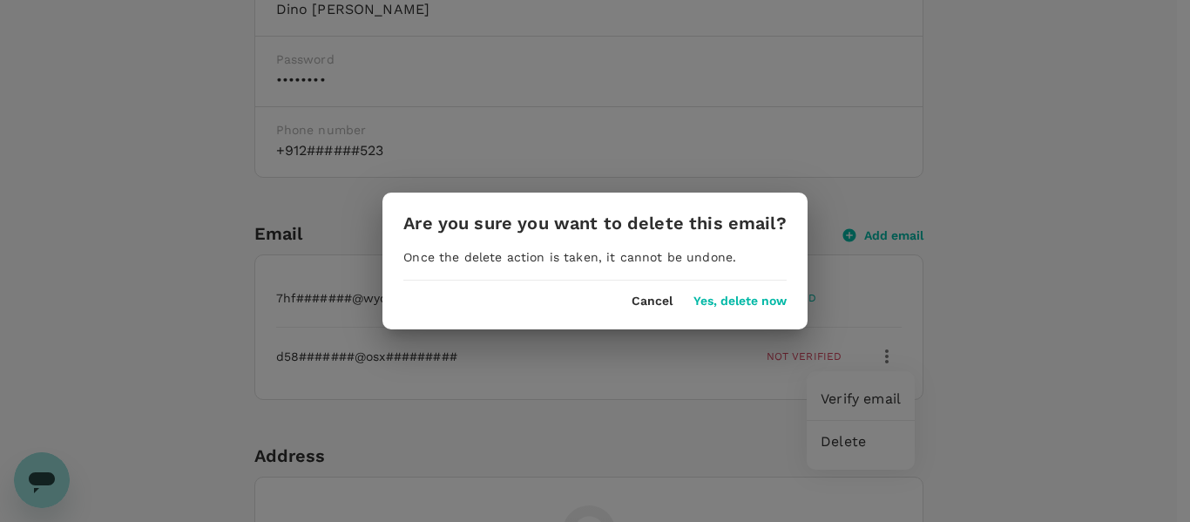
click at [756, 306] on button "Yes, delete now" at bounding box center [739, 301] width 93 height 14
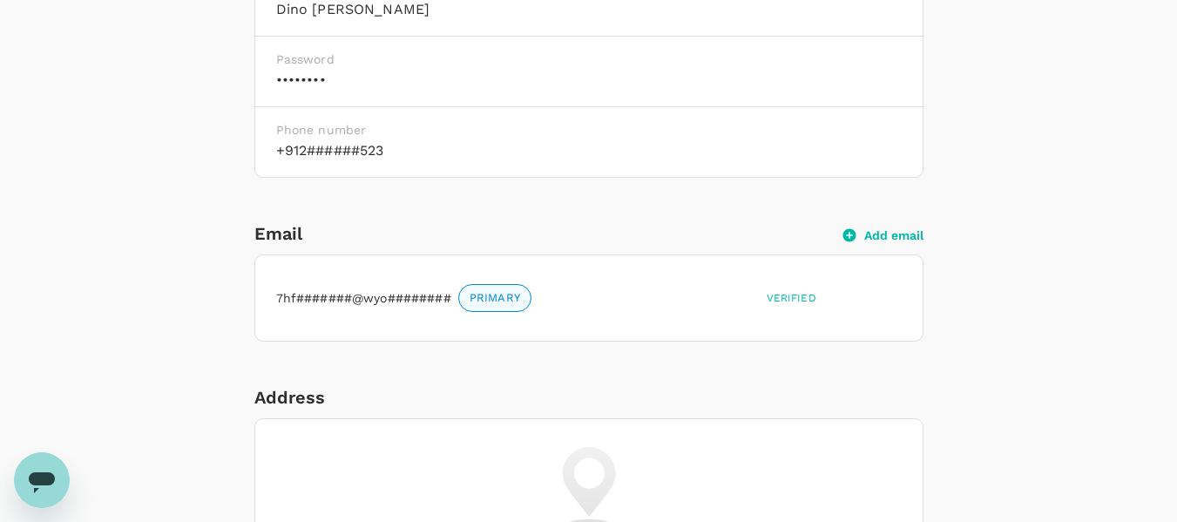
drag, startPoint x: 450, startPoint y: 290, endPoint x: 287, endPoint y: 313, distance: 164.5
click at [410, 297] on div "7hf#######@wyo######## PRIMARY" at bounding box center [514, 294] width 490 height 35
click at [286, 313] on div "7hf#######@wyo######## PRIMARY Verified" at bounding box center [585, 294] width 633 height 37
click at [531, 324] on div "7hf#######@wyo######## PRIMARY Verified" at bounding box center [589, 298] width 626 height 58
click at [496, 304] on span "PRIMARY" at bounding box center [494, 298] width 71 height 17
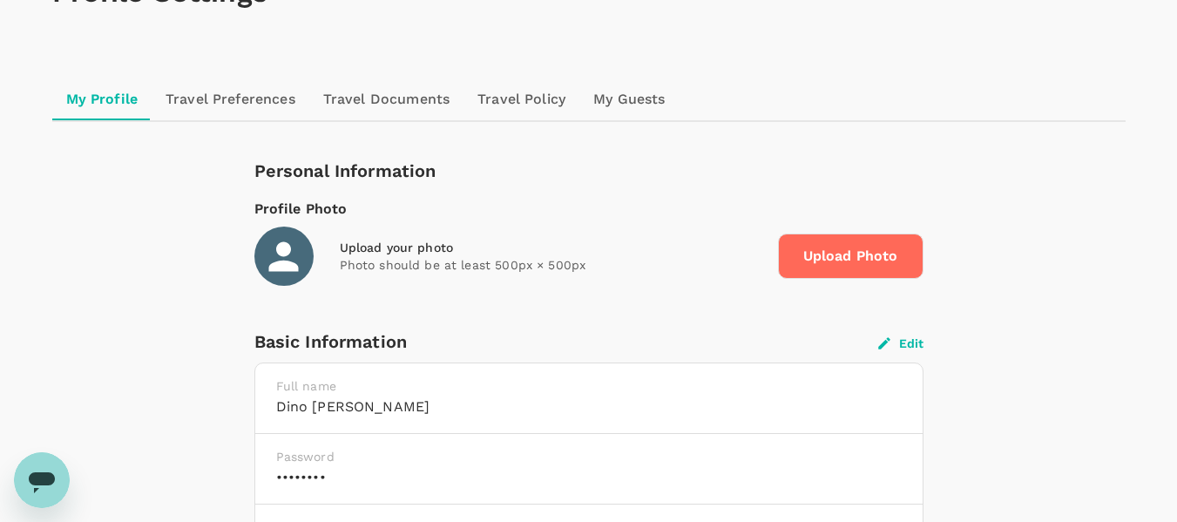
scroll to position [0, 0]
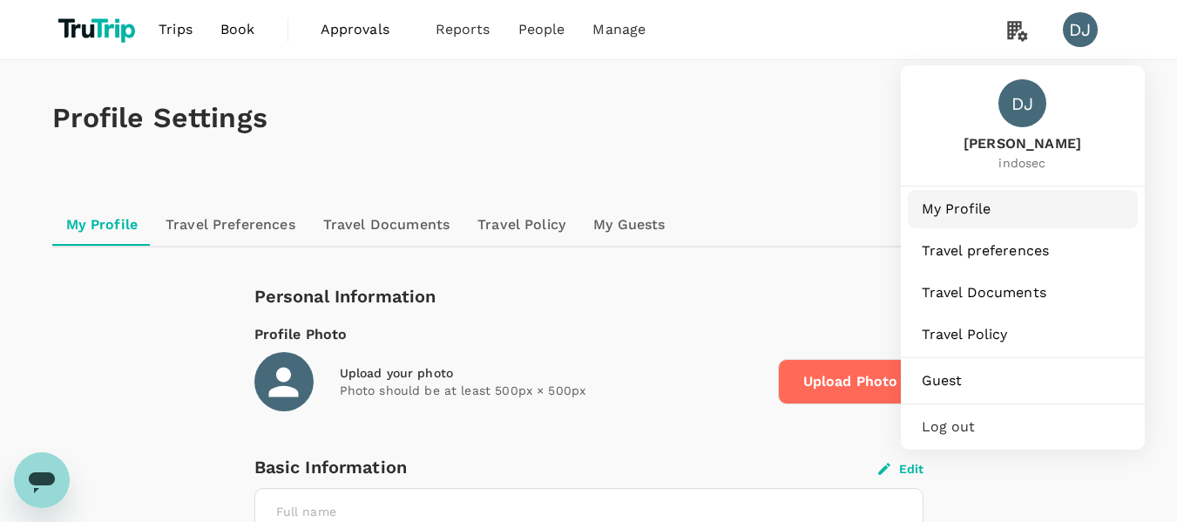
click at [991, 215] on span "My Profile" at bounding box center [1023, 209] width 202 height 21
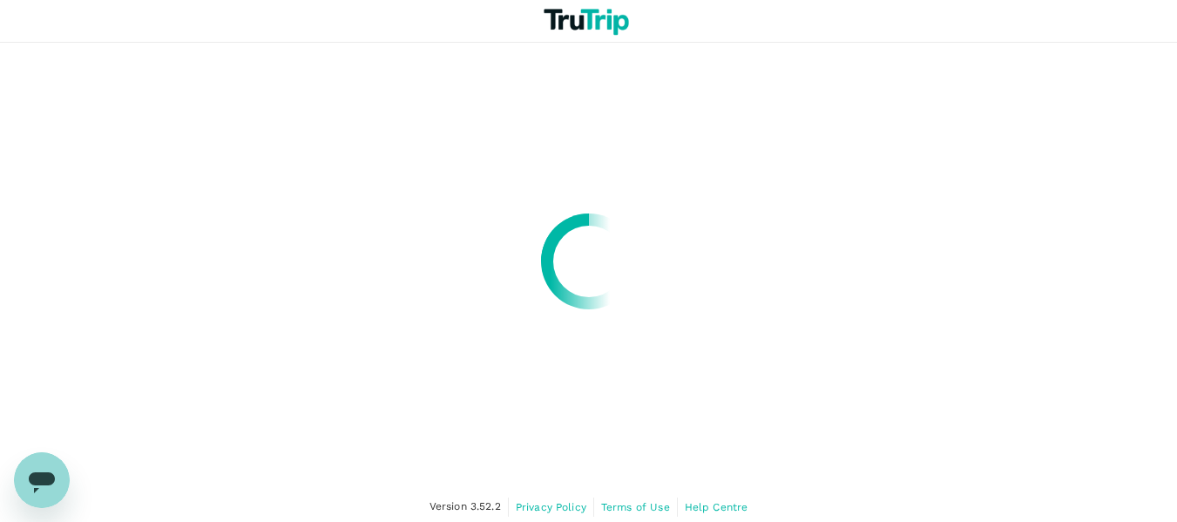
drag, startPoint x: 532, startPoint y: 239, endPoint x: 652, endPoint y: 240, distance: 119.4
click at [652, 240] on div at bounding box center [588, 261] width 1177 height 522
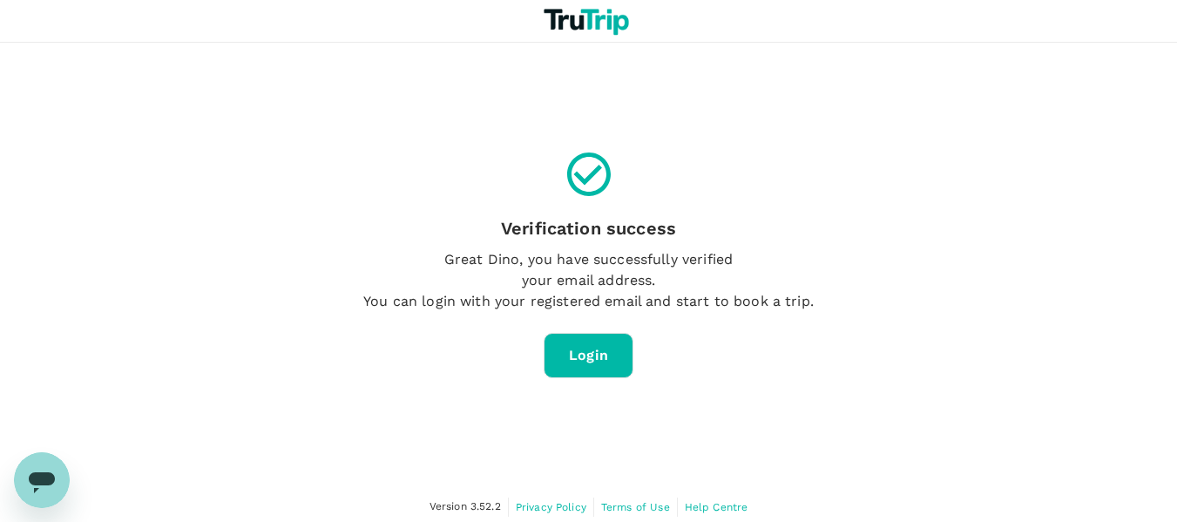
click at [600, 358] on link "Login" at bounding box center [589, 355] width 90 height 45
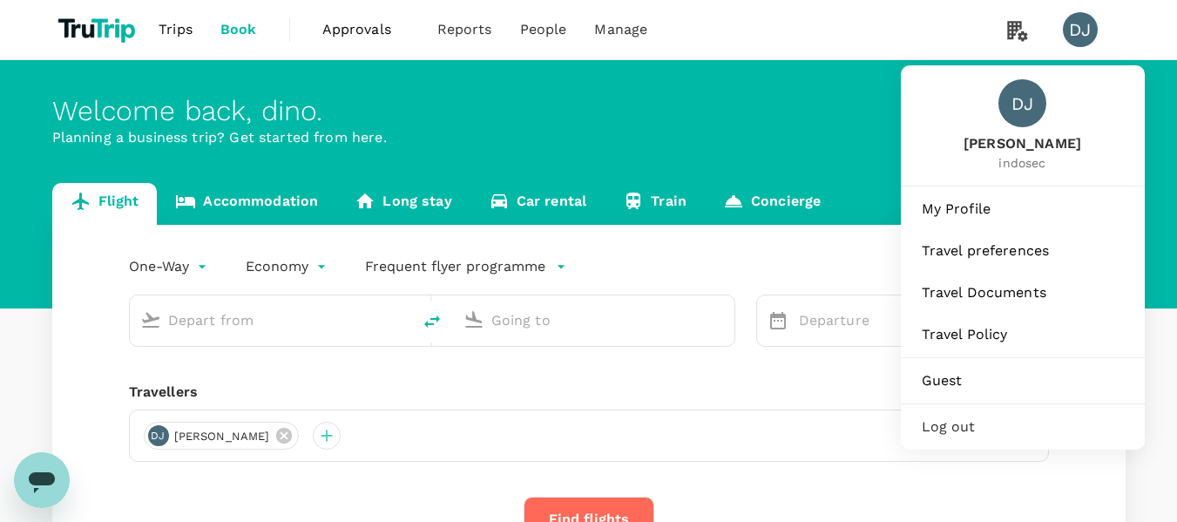
click at [978, 421] on span "Log out" at bounding box center [1023, 426] width 202 height 21
click at [1072, 31] on div "DJ" at bounding box center [1080, 29] width 35 height 35
click at [964, 220] on link "My Profile" at bounding box center [1023, 209] width 230 height 38
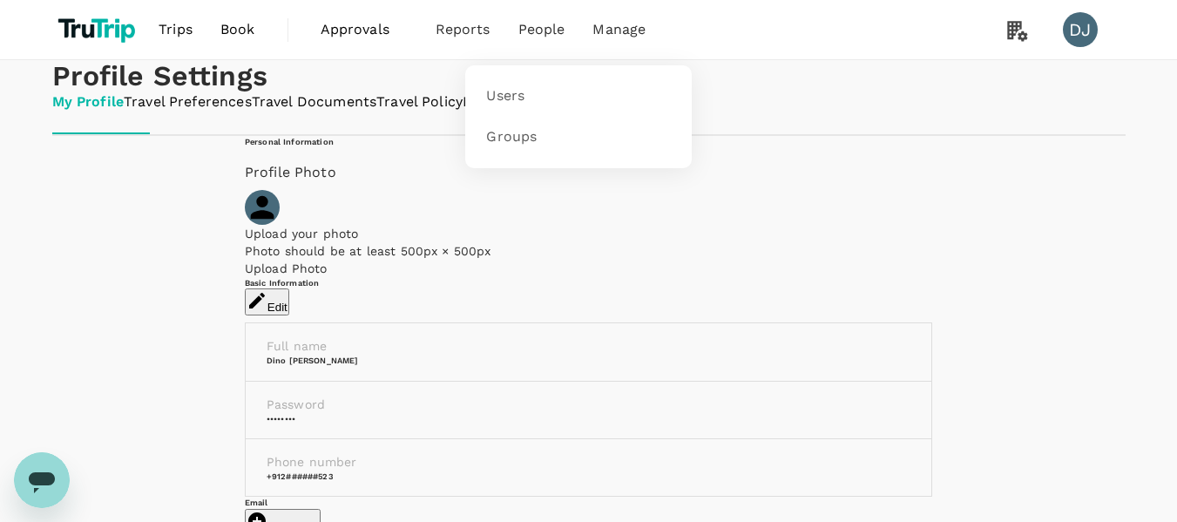
drag, startPoint x: 539, startPoint y: 30, endPoint x: 592, endPoint y: 117, distance: 101.6
click at [592, 117] on link "Groups" at bounding box center [579, 137] width 206 height 41
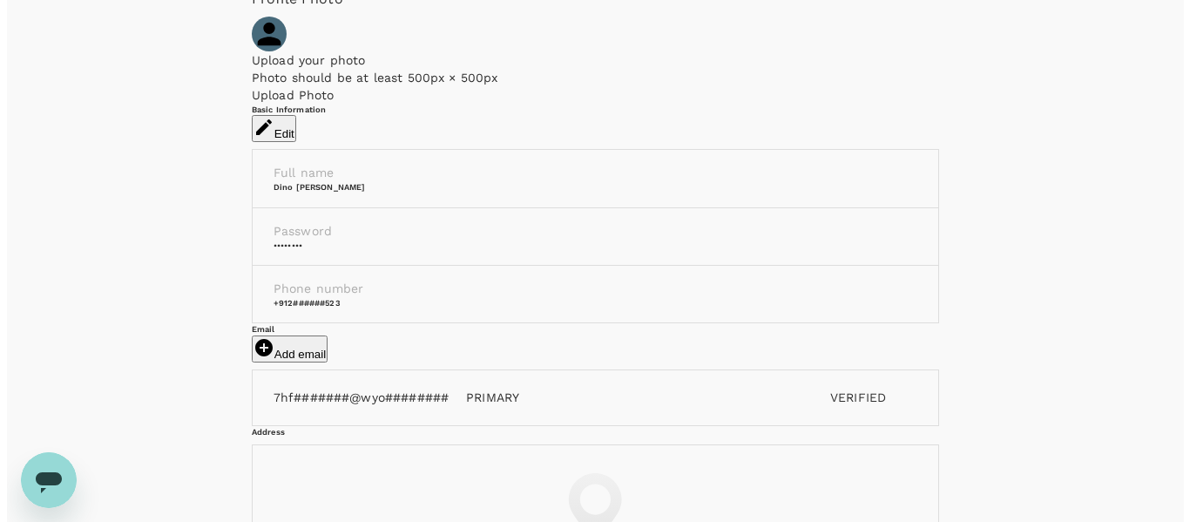
scroll to position [174, 0]
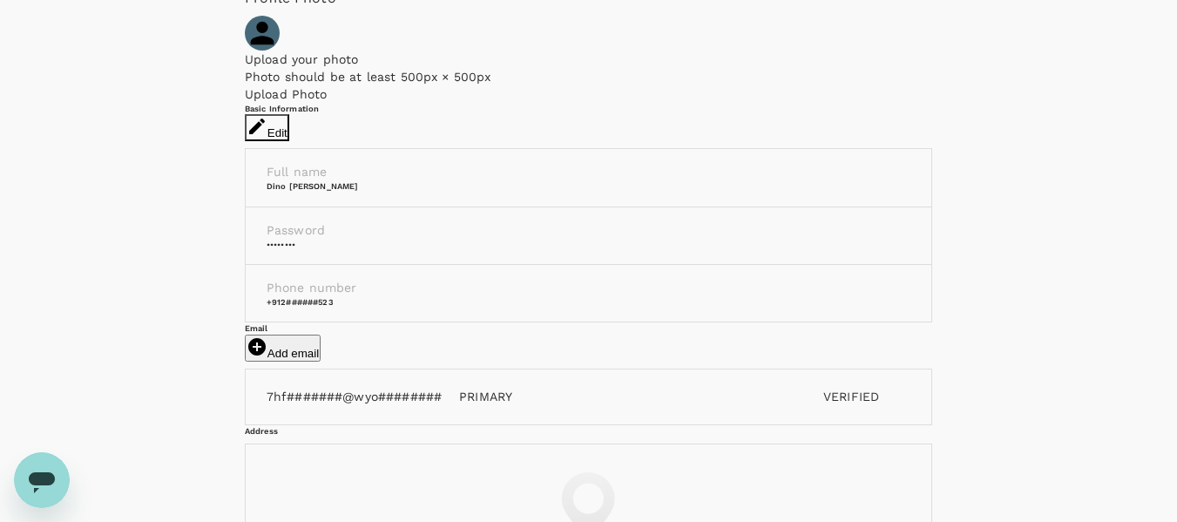
click at [289, 141] on button "Edit" at bounding box center [267, 127] width 44 height 27
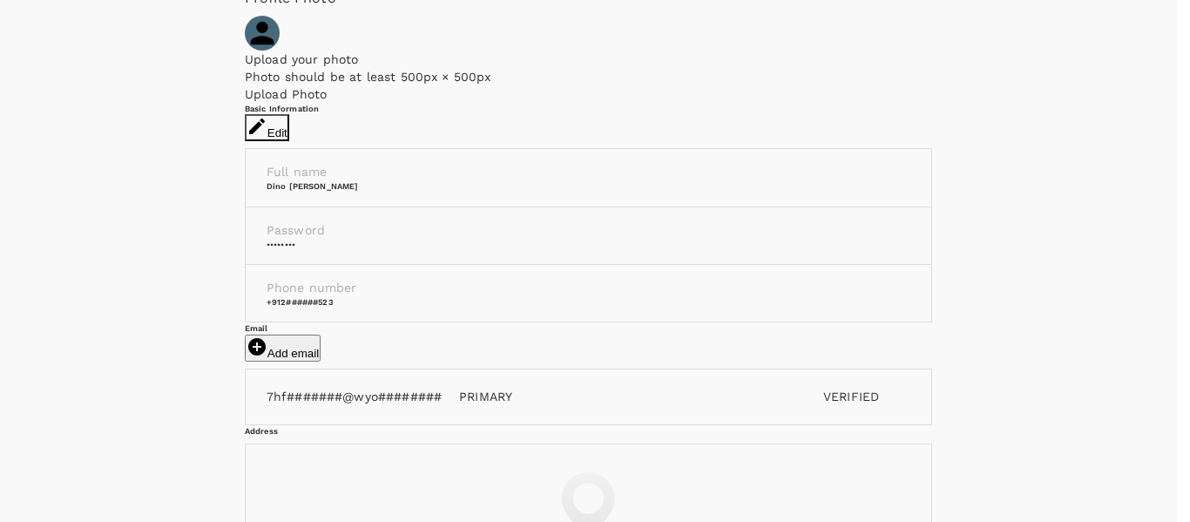
type input "Dino"
type input "[PERSON_NAME]"
type input "91"
type input "2252542523"
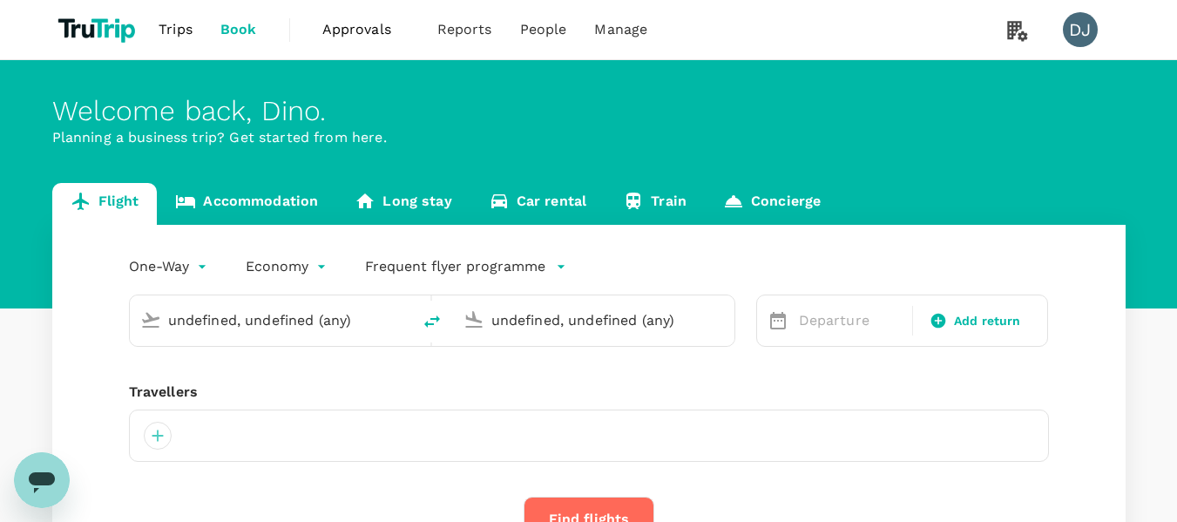
type input "undefined, undefined (any)"
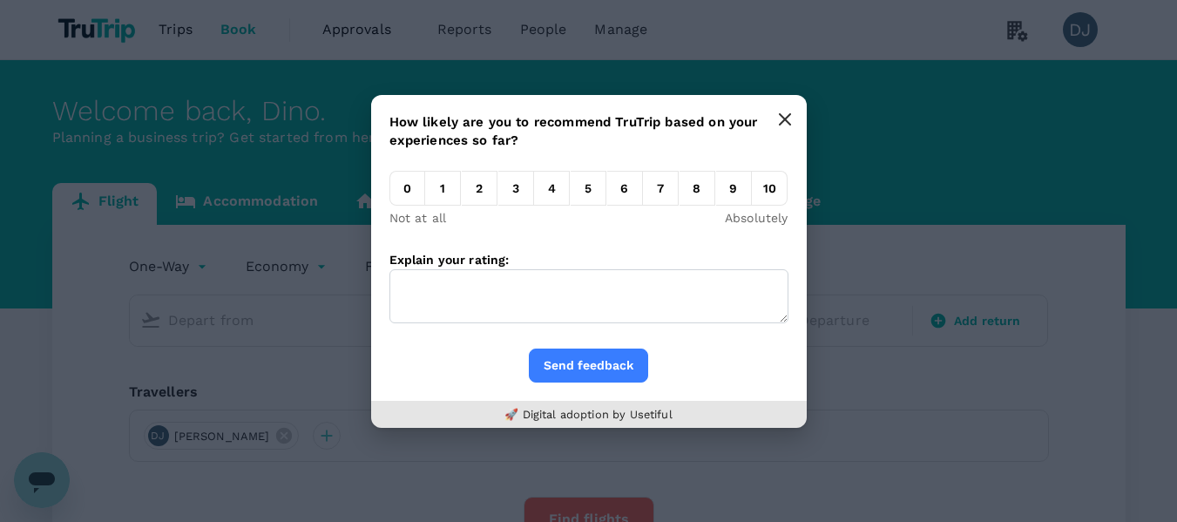
click at [782, 119] on icon "button" at bounding box center [785, 119] width 14 height 14
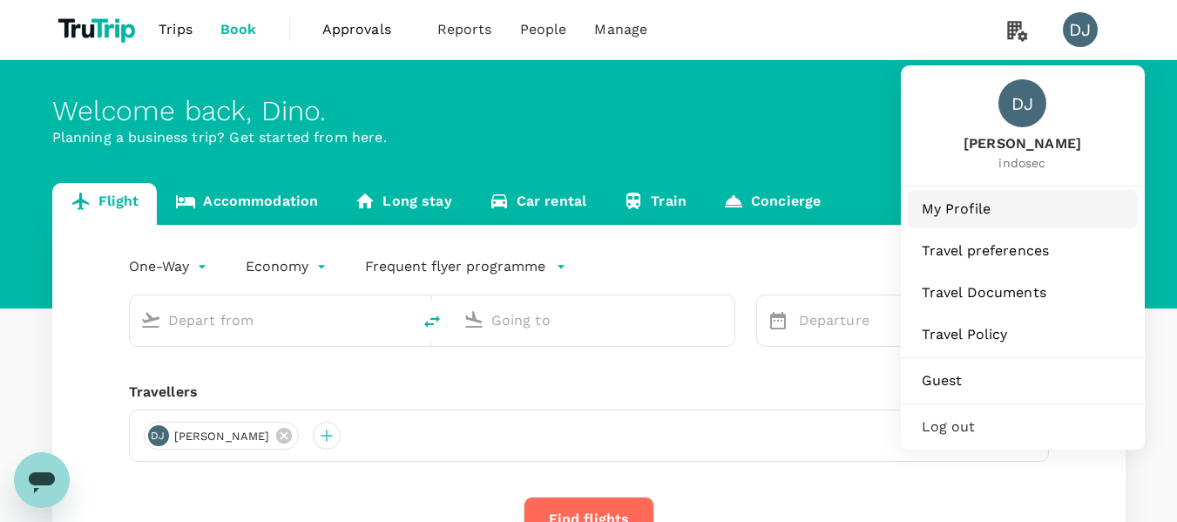
click at [975, 221] on link "My Profile" at bounding box center [1023, 209] width 230 height 38
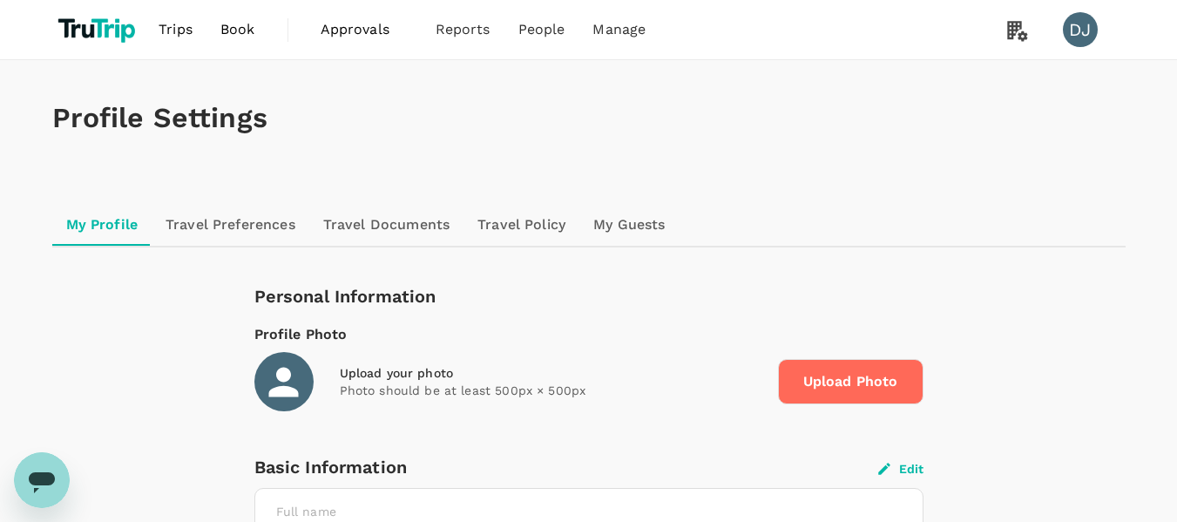
click at [534, 123] on h1 "Profile Settings" at bounding box center [588, 118] width 1073 height 32
